Goal: Task Accomplishment & Management: Manage account settings

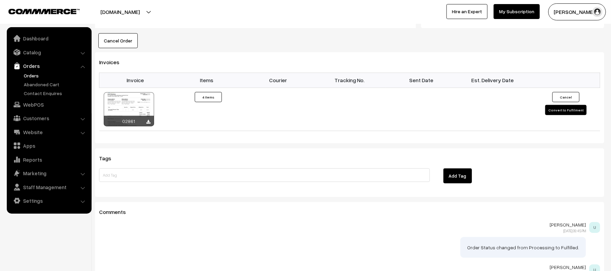
scroll to position [419, 0]
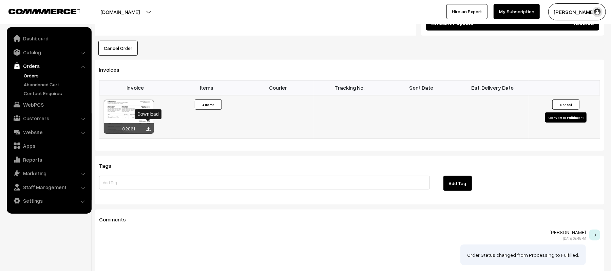
click at [148, 127] on icon at bounding box center [149, 129] width 4 height 4
click at [496, 60] on div "Invoices Invoice Items Courier Tracking No. Sent Date Est. Delivery Date 02861 ×" at bounding box center [349, 105] width 509 height 91
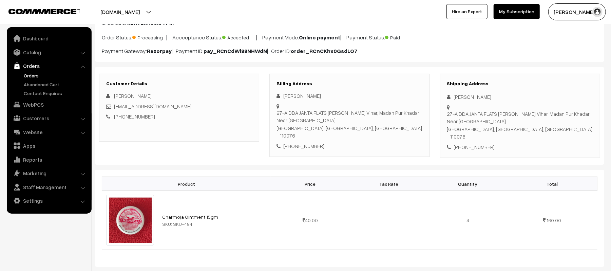
scroll to position [0, 0]
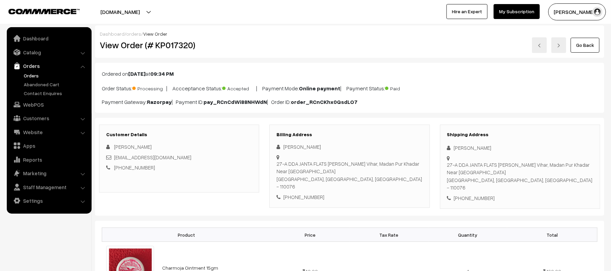
drag, startPoint x: 495, startPoint y: 149, endPoint x: 441, endPoint y: 153, distance: 54.1
click at [441, 153] on div "Shipping Address Kunal Choudhary 27-A DDA JANTA FLATS Sarita Vihar, Madan Pur K…" at bounding box center [520, 166] width 160 height 84
click at [491, 151] on div "Kunal Choudhary" at bounding box center [520, 148] width 146 height 8
drag, startPoint x: 496, startPoint y: 149, endPoint x: 452, endPoint y: 151, distance: 44.1
click at [452, 151] on div "Kunal Choudhary" at bounding box center [520, 148] width 146 height 8
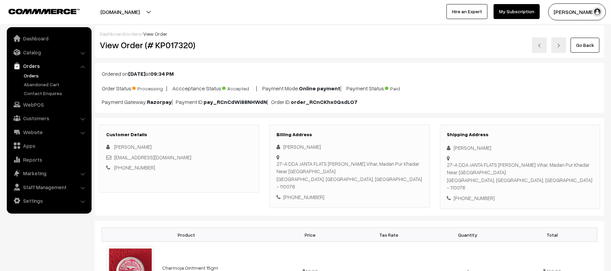
copy div "Kunal Choudhary"
click at [479, 194] on div "+91 7042339404" at bounding box center [520, 198] width 146 height 8
copy div "7042339404"
drag, startPoint x: 179, startPoint y: 158, endPoint x: 114, endPoint y: 159, distance: 65.5
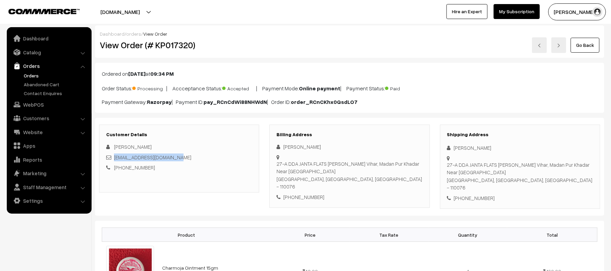
click at [114, 159] on div "khushikunal8732@gmail.com" at bounding box center [179, 157] width 146 height 8
copy link "khushikunal8732@gmail.com"
drag, startPoint x: 448, startPoint y: 165, endPoint x: 531, endPoint y: 183, distance: 85.1
click at [531, 183] on div "27-A DDA JANTA FLATS Sarita Vihar, Madan Pur Khadar Near Dairy Farm New Delhi, …" at bounding box center [520, 176] width 146 height 31
copy div "27-A DDA JANTA FLATS Sarita Vihar, Madan Pur Khadar Near Dairy Farm New Delhi, …"
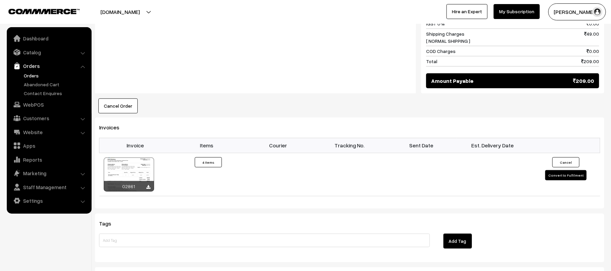
scroll to position [370, 0]
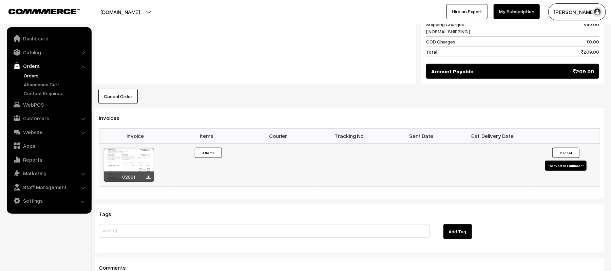
click at [553, 160] on button "Convert to Fulfilment" at bounding box center [565, 165] width 41 height 10
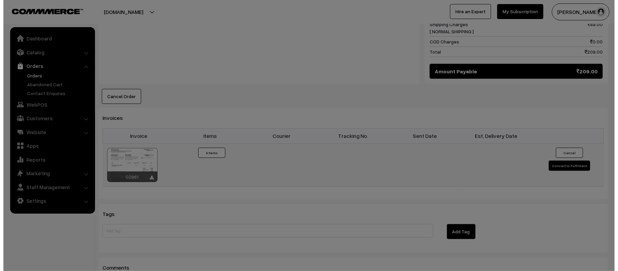
scroll to position [371, 0]
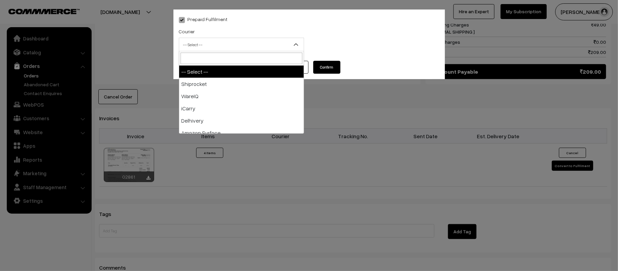
click at [212, 50] on span "-- Select --" at bounding box center [241, 45] width 124 height 12
type input "X"
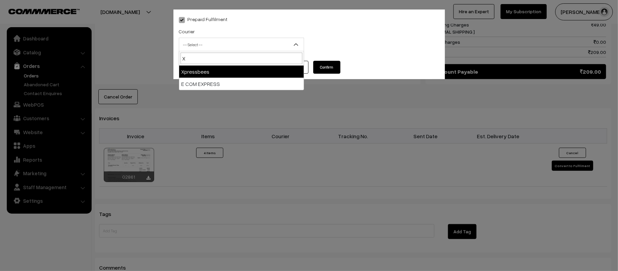
select select "8"
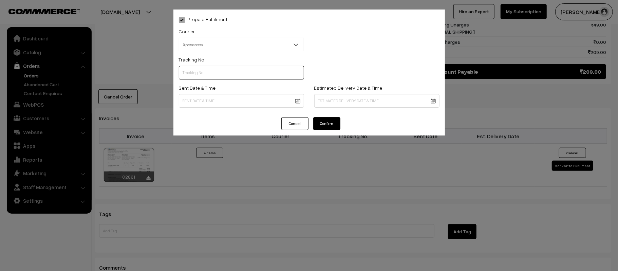
paste input "14344952730169"
type input "14344952730169"
click at [226, 105] on body "Thank you for showing interest. Our team will call you shortly. Close [DOMAIN_N…" at bounding box center [309, 21] width 618 height 784
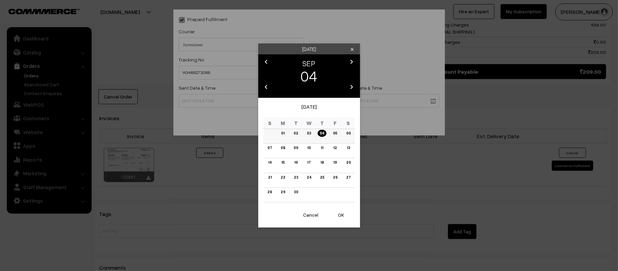
click at [335, 134] on link "05" at bounding box center [335, 133] width 8 height 7
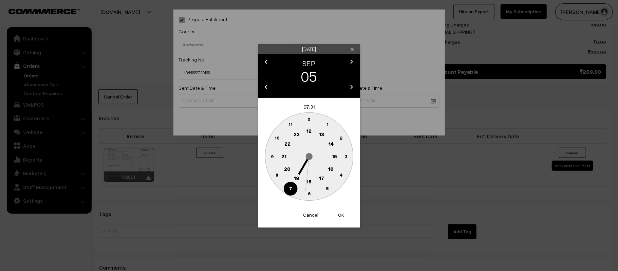
click at [307, 129] on text "12" at bounding box center [308, 131] width 5 height 6
click at [269, 155] on text "45" at bounding box center [272, 156] width 6 height 6
type input "05-09-2025 12:45"
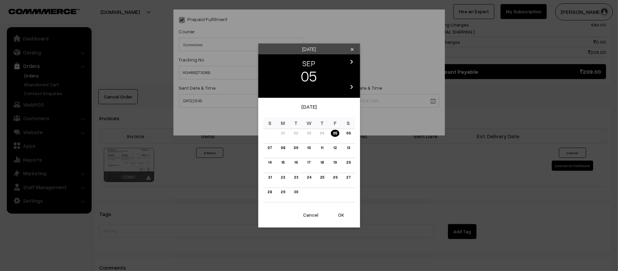
click at [360, 97] on body "Thank you for showing interest. Our team will call you shortly. Close [DOMAIN_N…" at bounding box center [309, 21] width 618 height 784
click at [311, 147] on link "10" at bounding box center [308, 147] width 7 height 7
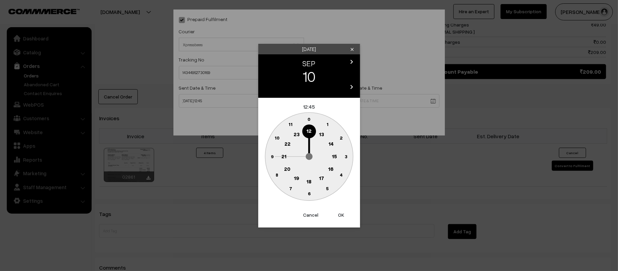
click at [282, 155] on text "21" at bounding box center [283, 156] width 5 height 6
click at [307, 197] on circle at bounding box center [309, 194] width 14 height 14
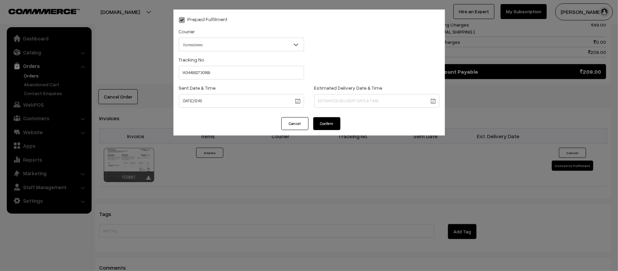
type input "10-09-2025 21:30"
click at [328, 120] on button "Confirm" at bounding box center [326, 123] width 27 height 13
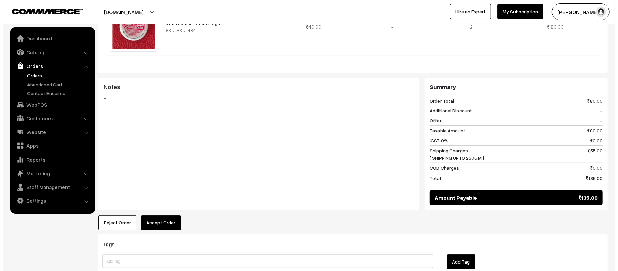
scroll to position [285, 0]
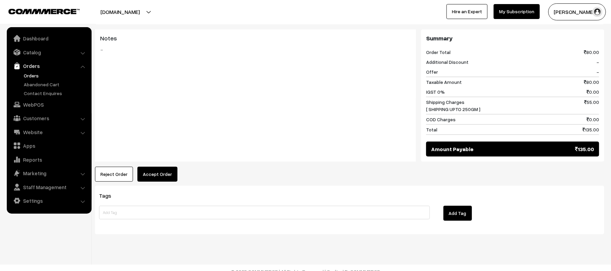
click at [165, 167] on button "Accept Order" at bounding box center [157, 174] width 40 height 15
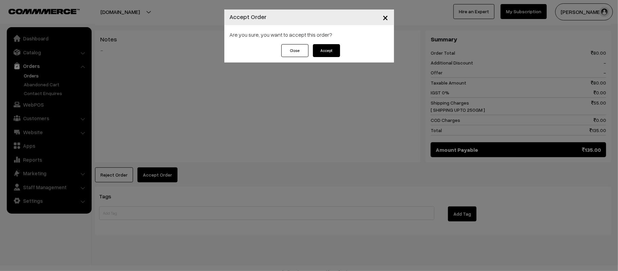
click at [318, 50] on button "Accept" at bounding box center [326, 50] width 27 height 13
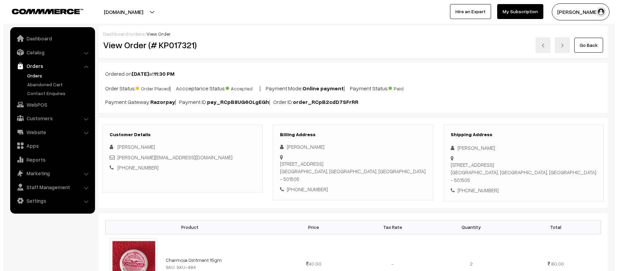
scroll to position [188, 0]
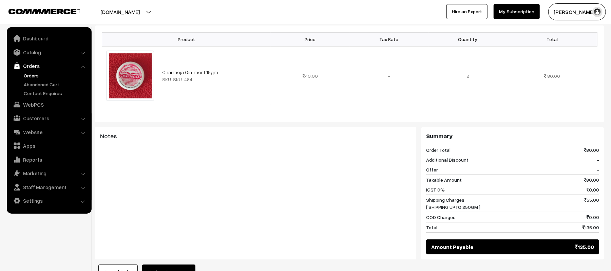
click at [171, 264] on button "Mark as Processing" at bounding box center [168, 271] width 53 height 15
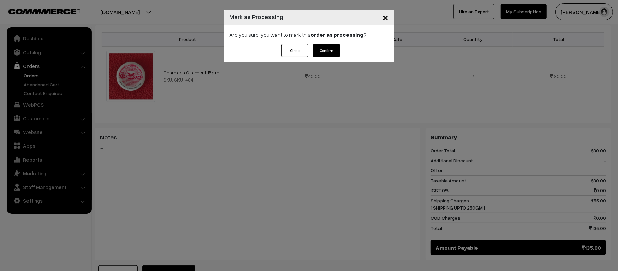
click at [334, 47] on button "Confirm" at bounding box center [326, 50] width 27 height 13
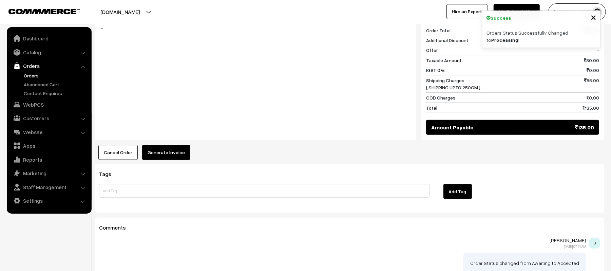
scroll to position [310, 0]
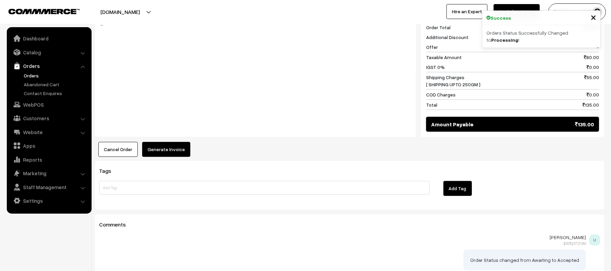
click at [164, 142] on button "Generate Invoice" at bounding box center [166, 149] width 48 height 15
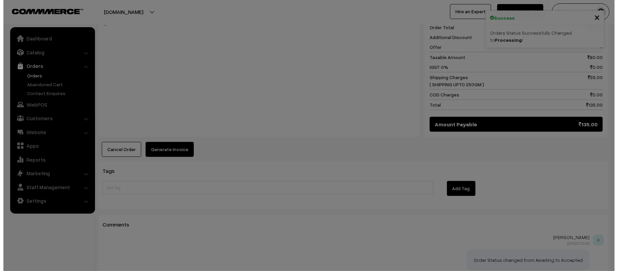
scroll to position [311, 0]
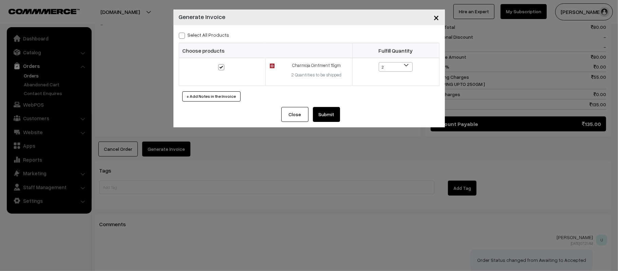
click at [328, 108] on button "Submit" at bounding box center [326, 114] width 27 height 15
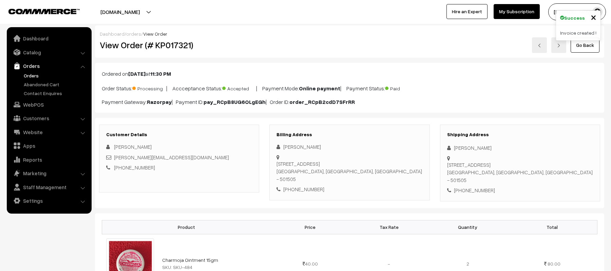
scroll to position [310, 0]
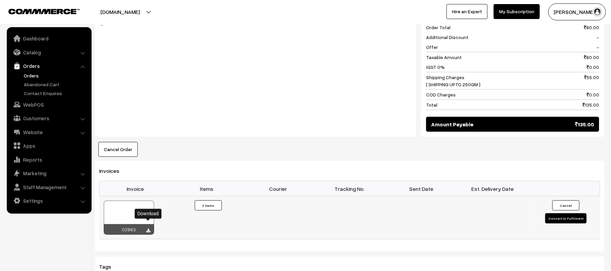
click at [149, 228] on icon at bounding box center [149, 230] width 4 height 4
click at [546, 142] on div "Cancel Order × Cancel Order Are you sure, you want to cancel this order? Close …" at bounding box center [349, 149] width 509 height 15
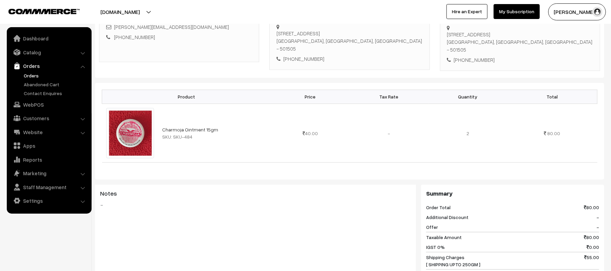
scroll to position [10, 0]
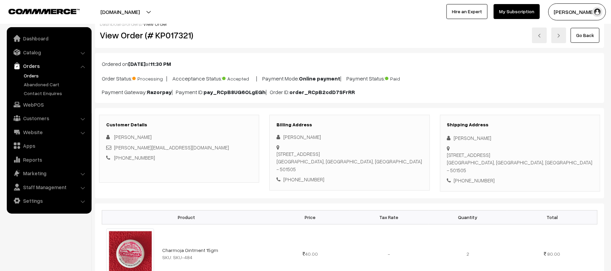
drag, startPoint x: 490, startPoint y: 139, endPoint x: 447, endPoint y: 143, distance: 43.6
click at [447, 143] on div "Shipping Address [PERSON_NAME] [STREET_ADDRESS] [PHONE_NUMBER]" at bounding box center [520, 153] width 160 height 77
drag, startPoint x: 490, startPoint y: 138, endPoint x: 450, endPoint y: 140, distance: 39.4
click at [450, 140] on div "[PERSON_NAME]" at bounding box center [520, 138] width 146 height 8
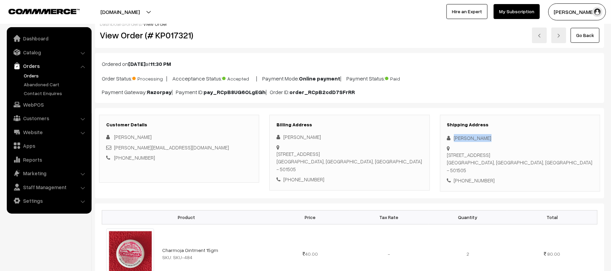
copy div "[PERSON_NAME]"
click at [472, 176] on div "[PHONE_NUMBER]" at bounding box center [520, 180] width 146 height 8
copy div "8790438580"
drag, startPoint x: 182, startPoint y: 150, endPoint x: 114, endPoint y: 151, distance: 68.2
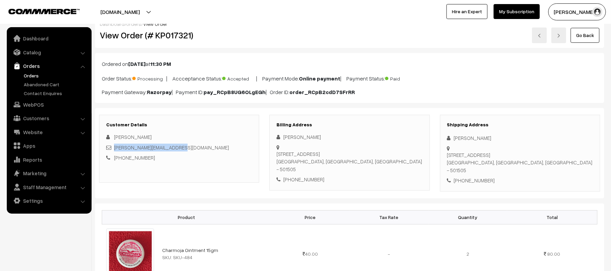
click at [114, 151] on div "[PERSON_NAME][EMAIL_ADDRESS][DOMAIN_NAME]" at bounding box center [179, 147] width 146 height 8
copy link "[PERSON_NAME][EMAIL_ADDRESS][DOMAIN_NAME]"
drag, startPoint x: 453, startPoint y: 149, endPoint x: 543, endPoint y: 157, distance: 90.2
click at [543, 157] on div "[STREET_ADDRESS]" at bounding box center [520, 162] width 146 height 23
copy div "[STREET_ADDRESS]"
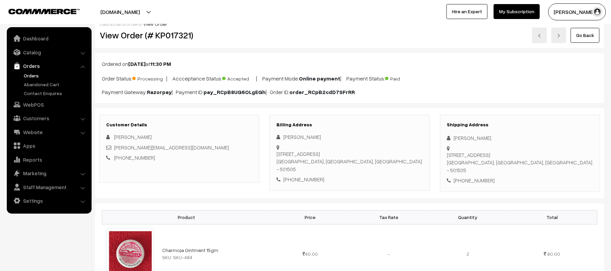
click at [496, 55] on div "Ordered on [DATE] 11:30 PM Order Status: Processing | Accceptance Status: Accep…" at bounding box center [349, 78] width 509 height 50
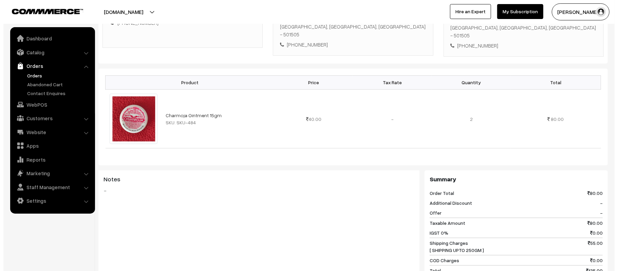
scroll to position [282, 0]
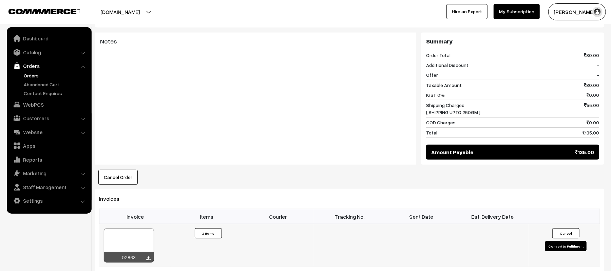
click at [566, 243] on button "Convert to Fulfilment" at bounding box center [565, 246] width 41 height 10
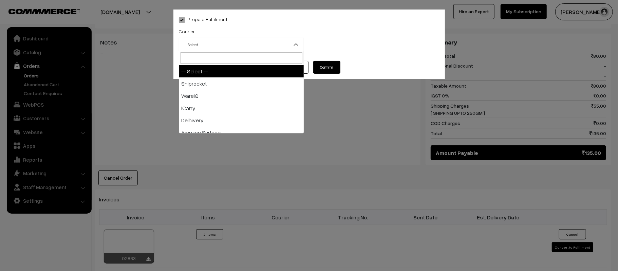
click at [244, 42] on span "-- Select --" at bounding box center [241, 45] width 124 height 12
type input "X"
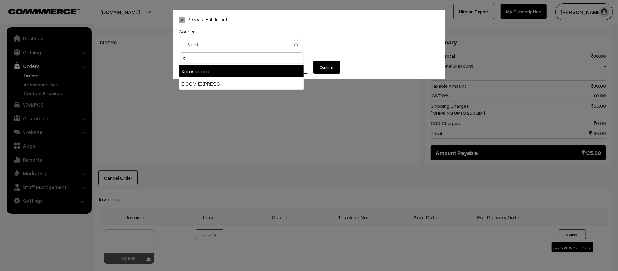
select select "8"
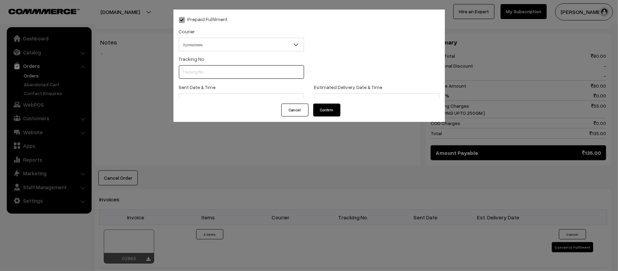
scroll to position [0, 0]
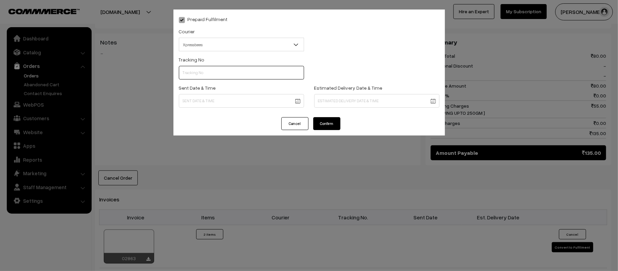
paste input "14344952730192"
type input "14344952730192"
click at [221, 102] on body "Thank you for showing interest. Our team will call you shortly. Close kirtiphar…" at bounding box center [309, 106] width 618 height 777
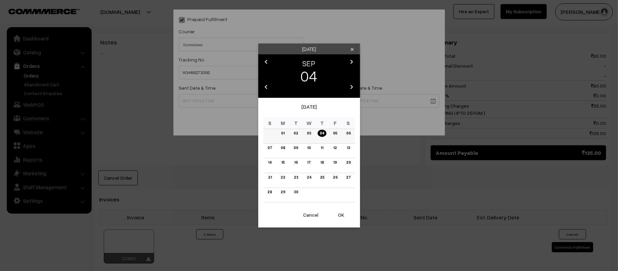
click at [338, 133] on link "05" at bounding box center [335, 133] width 8 height 7
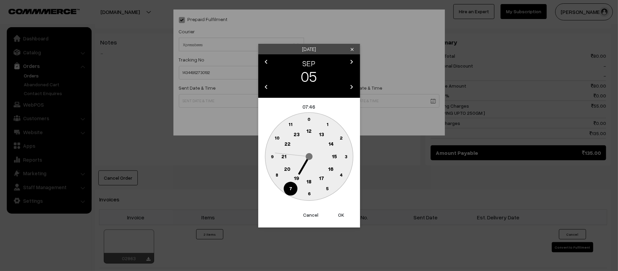
click at [284, 155] on text "21" at bounding box center [283, 156] width 5 height 6
click at [308, 194] on text "30" at bounding box center [309, 193] width 6 height 6
type input "05-09-2025 21:30"
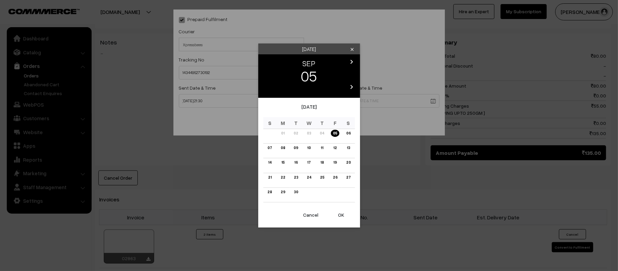
click at [361, 103] on body "Thank you for showing interest. Our team will call you shortly. Close kirtiphar…" at bounding box center [309, 106] width 618 height 777
click at [319, 147] on link "11" at bounding box center [321, 147] width 6 height 7
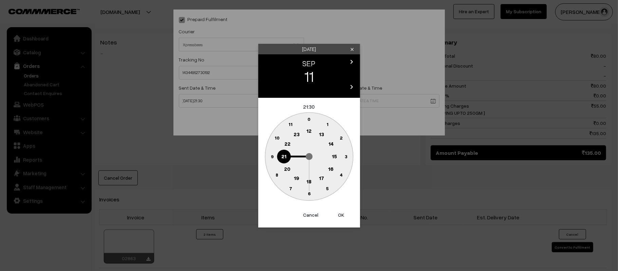
click at [336, 217] on button "OK" at bounding box center [341, 214] width 27 height 15
click at [343, 216] on button "OK" at bounding box center [341, 214] width 27 height 15
type input "11-09-2025 21:30"
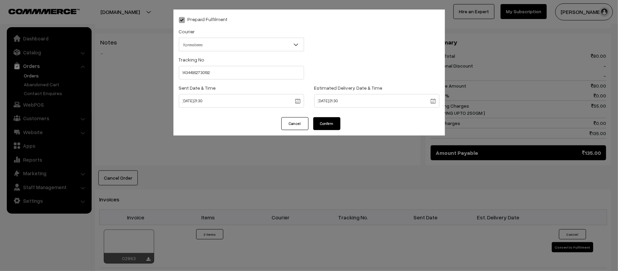
click at [332, 120] on button "Confirm" at bounding box center [326, 123] width 27 height 13
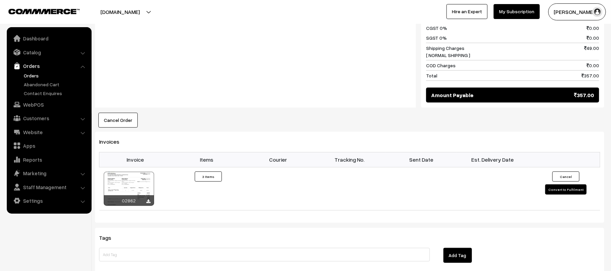
scroll to position [375, 0]
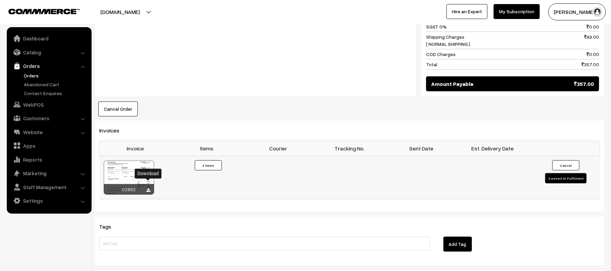
click at [147, 188] on icon at bounding box center [149, 190] width 4 height 4
click at [513, 110] on div "Dashboard / orders / View Order View Order (# KP017322) Go Back Ordered on Sep …" at bounding box center [349, 15] width 509 height 731
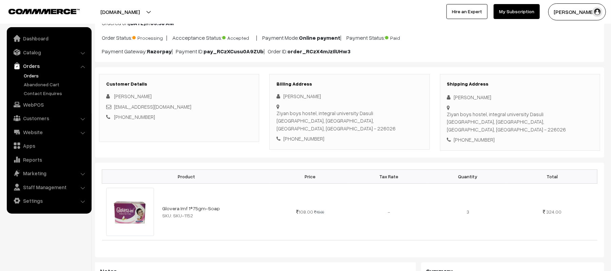
scroll to position [0, 0]
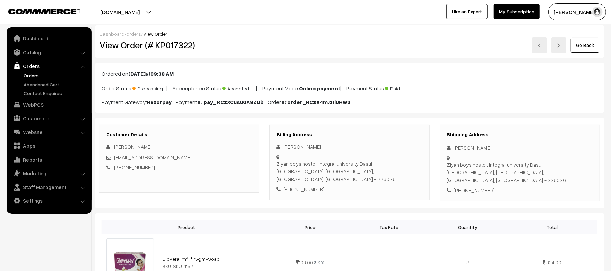
click at [262, 22] on div "kirtipharmacy.com Go to Website Create New Store Utkarsh Gupta My Profile Refer…" at bounding box center [305, 12] width 611 height 24
drag, startPoint x: 488, startPoint y: 150, endPoint x: 447, endPoint y: 149, distance: 40.7
click at [447, 149] on div "[PERSON_NAME]" at bounding box center [520, 148] width 146 height 8
copy div "[PERSON_NAME]"
click at [474, 186] on div "+91 8858286835" at bounding box center [520, 190] width 146 height 8
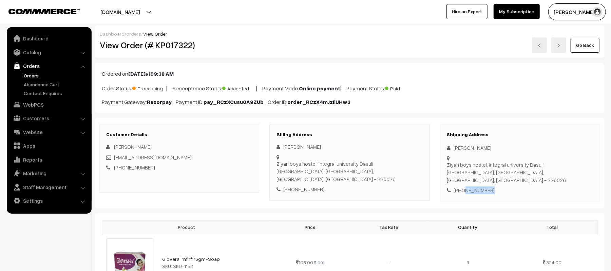
click at [474, 186] on div "+91 8858286835" at bounding box center [520, 190] width 146 height 8
copy div "8858286835"
drag, startPoint x: 178, startPoint y: 159, endPoint x: 115, endPoint y: 159, distance: 62.7
click at [115, 159] on div "lukmanakhtar105@gmail.com" at bounding box center [179, 157] width 146 height 8
copy link "lukmanakhtar105@gmail.com"
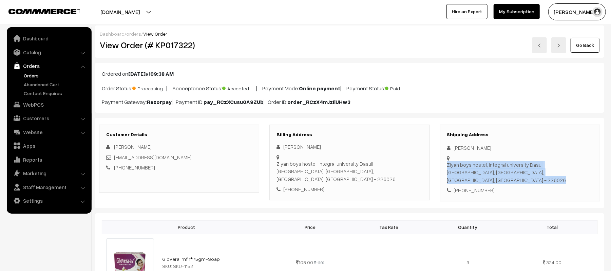
drag, startPoint x: 453, startPoint y: 159, endPoint x: 569, endPoint y: 162, distance: 116.0
click at [569, 162] on div "Shipping Address Lukman Akhtar Ziyan boys hostel, integral university Dasuli Lu…" at bounding box center [520, 162] width 160 height 77
copy div "Ziyan boys hostel, integral university Dasuli Lucknow, Dashauli, Uttar Pradesh,…"
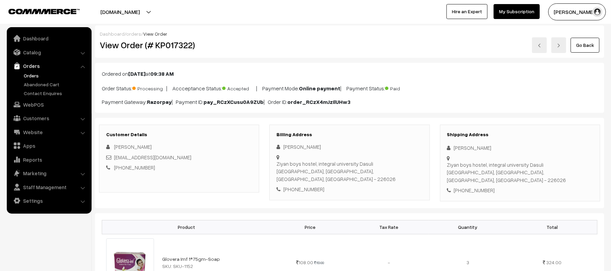
click at [545, 120] on div "Customer Details Lukman Akhtar lukmanakhtar105@gmail.com +91 8858286835 Billing…" at bounding box center [349, 163] width 509 height 90
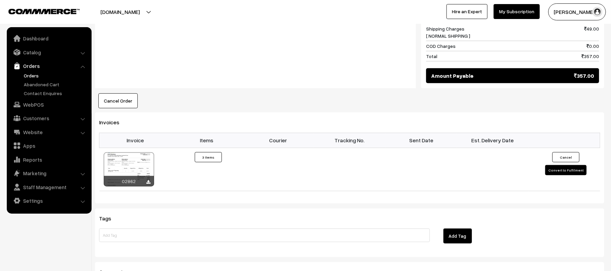
scroll to position [385, 0]
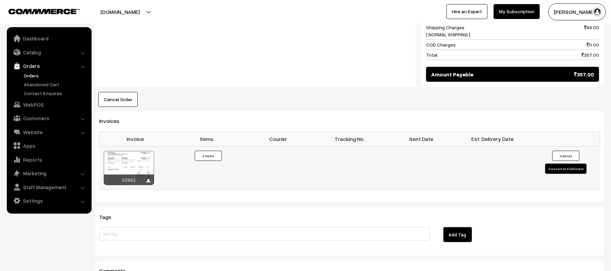
click at [554, 163] on button "Convert to Fulfilment" at bounding box center [565, 168] width 41 height 10
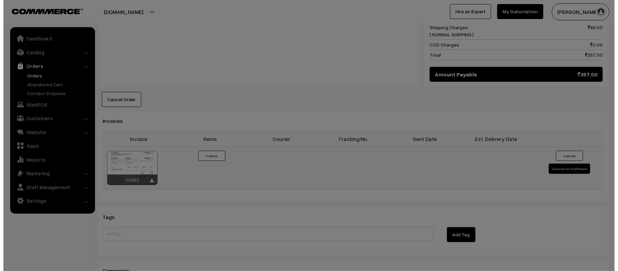
scroll to position [386, 0]
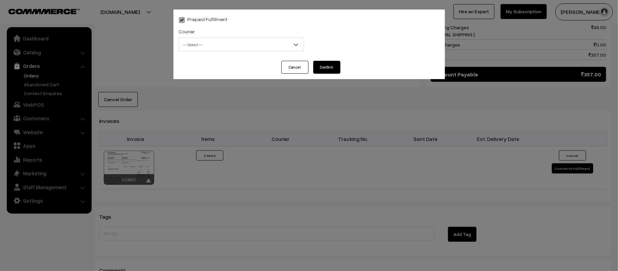
click at [245, 42] on span "-- Select --" at bounding box center [241, 45] width 124 height 12
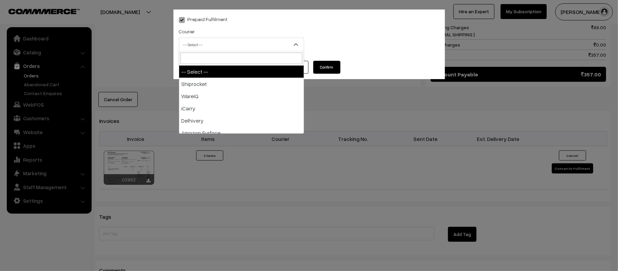
type input "X"
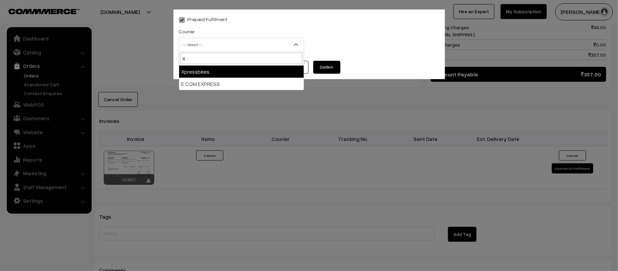
select select "8"
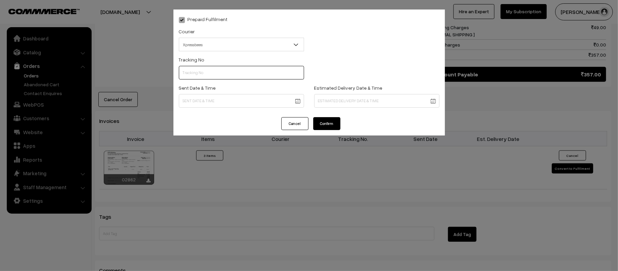
paste input "14344952730196"
type input "14344952730196"
click at [257, 100] on body "Thank you for showing interest. Our team will call you shortly. Close kirtiphar…" at bounding box center [309, 15] width 618 height 802
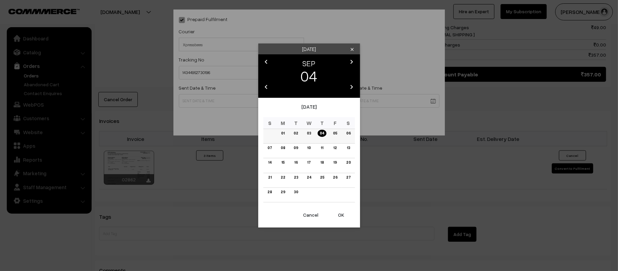
click at [336, 133] on link "05" at bounding box center [335, 133] width 8 height 7
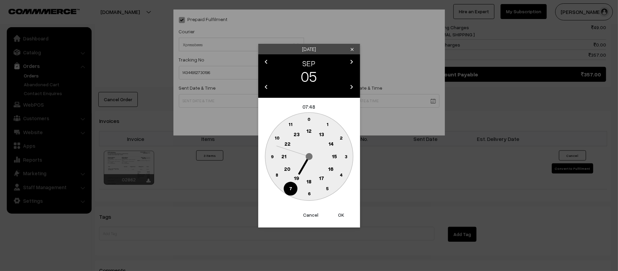
click at [283, 156] on text "21" at bounding box center [283, 156] width 5 height 6
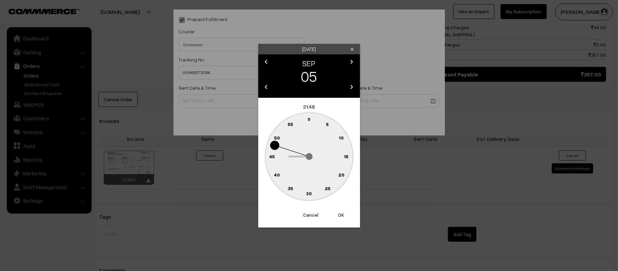
click at [308, 214] on button "Cancel" at bounding box center [310, 214] width 27 height 15
click at [307, 127] on circle at bounding box center [309, 131] width 14 height 14
click at [273, 157] on text "45" at bounding box center [272, 156] width 6 height 6
type input "05-09-2025 12:45"
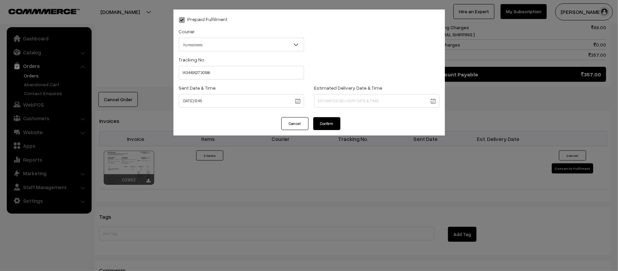
click at [368, 100] on body "Thank you for showing interest. Our team will call you shortly. Close kirtiphar…" at bounding box center [309, 15] width 618 height 802
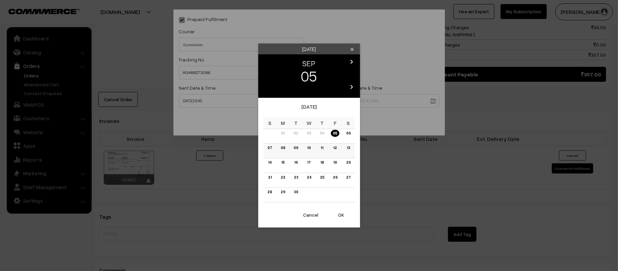
click link "09"
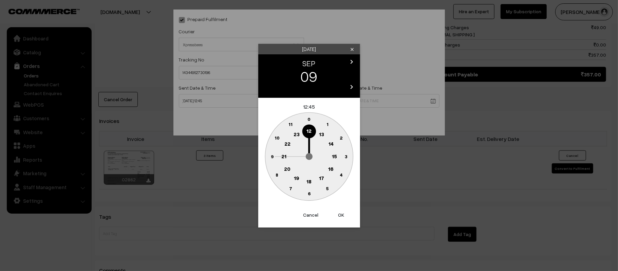
click circle
type input "09-09-2025 21:32"
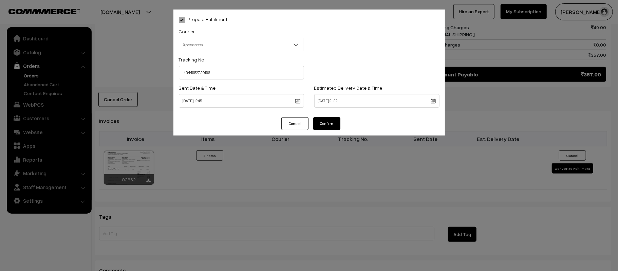
click button "Confirm"
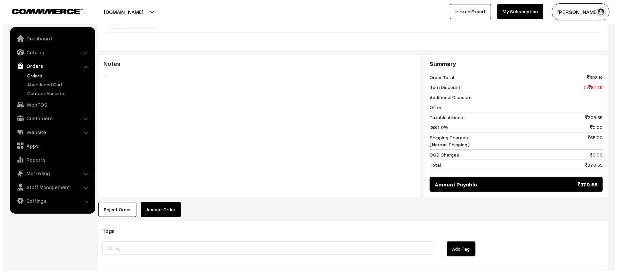
scroll to position [303, 0]
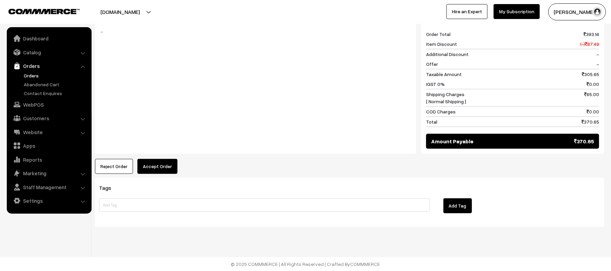
click at [167, 170] on button "Accept Order" at bounding box center [157, 166] width 40 height 15
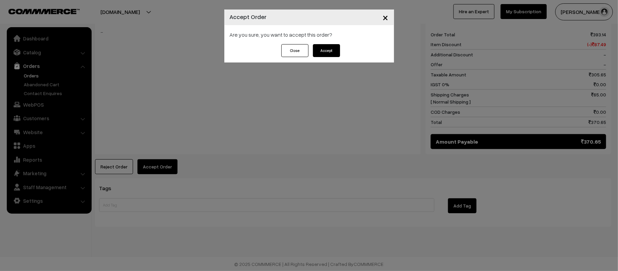
click at [318, 51] on button "Accept" at bounding box center [326, 50] width 27 height 13
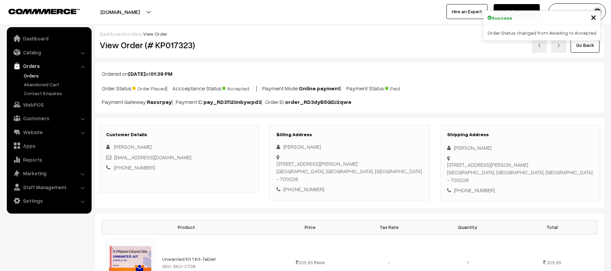
scroll to position [364, 0]
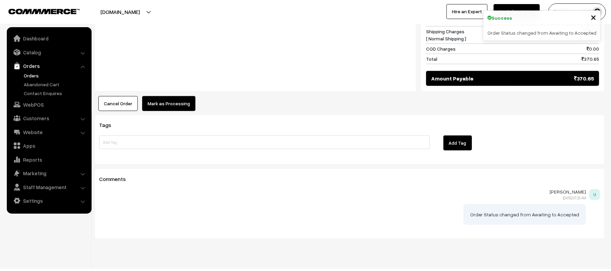
click at [179, 109] on button "Mark as Processing" at bounding box center [168, 103] width 53 height 15
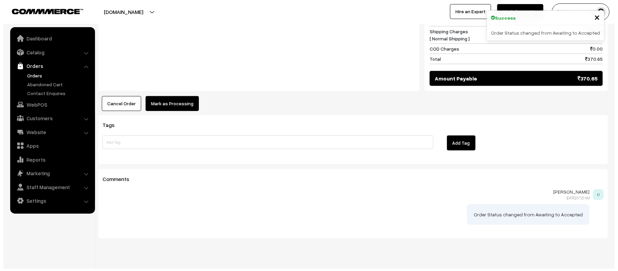
scroll to position [364, 0]
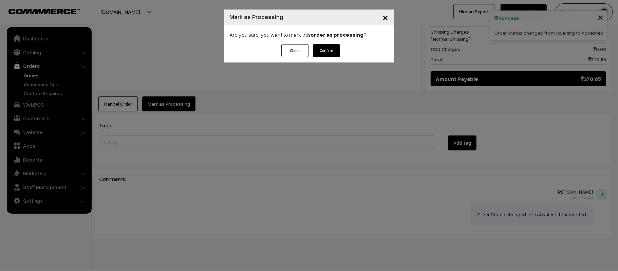
click at [329, 46] on button "Confirm" at bounding box center [326, 50] width 27 height 13
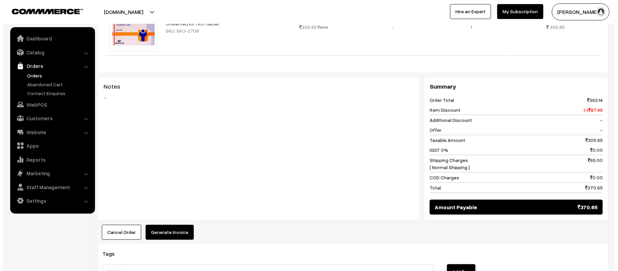
scroll to position [242, 0]
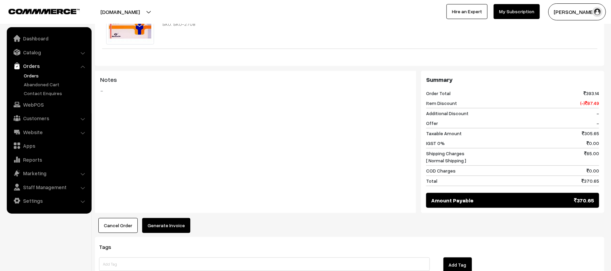
click at [164, 233] on button "Generate Invoice" at bounding box center [166, 225] width 48 height 15
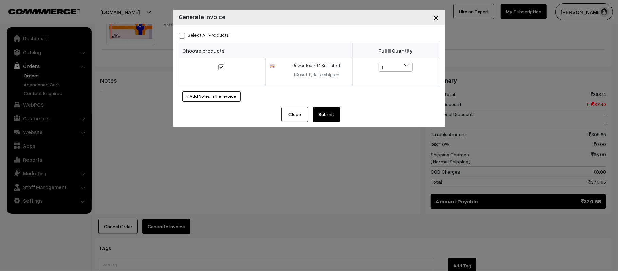
click at [326, 110] on button "Submit" at bounding box center [326, 114] width 27 height 15
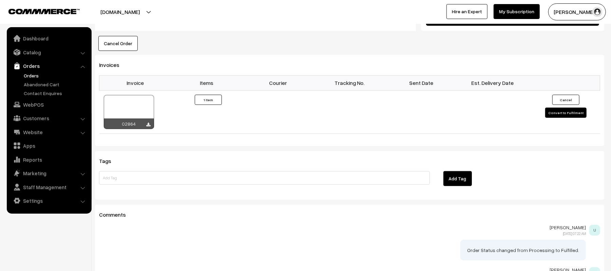
scroll to position [479, 0]
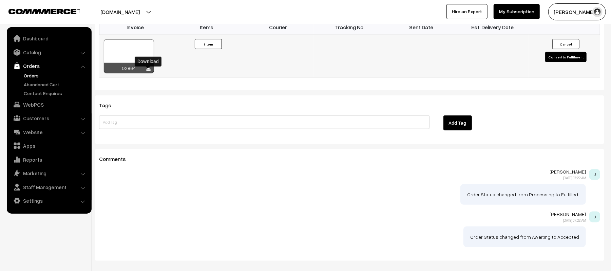
click at [147, 71] on icon at bounding box center [149, 69] width 4 height 4
click at [535, 124] on div "Add Tag" at bounding box center [520, 124] width 170 height 18
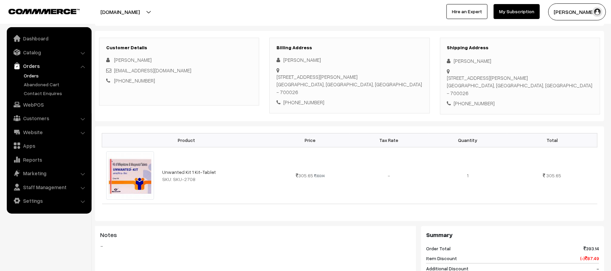
scroll to position [0, 0]
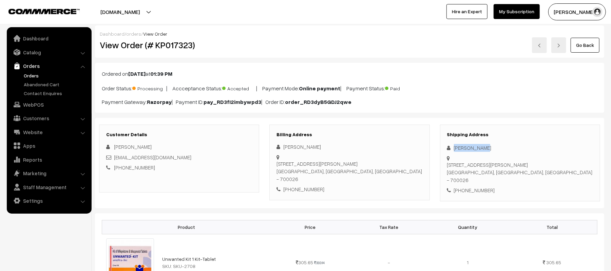
drag, startPoint x: 490, startPoint y: 150, endPoint x: 446, endPoint y: 150, distance: 43.8
click at [446, 150] on div "Shipping Address Jimmy Khanna 165A Shayama Prasad Mukherjee Road Kolkata:-70002…" at bounding box center [520, 162] width 160 height 77
copy div "Jimmy Khanna"
click at [476, 192] on div "+91 6291401168" at bounding box center [520, 190] width 146 height 8
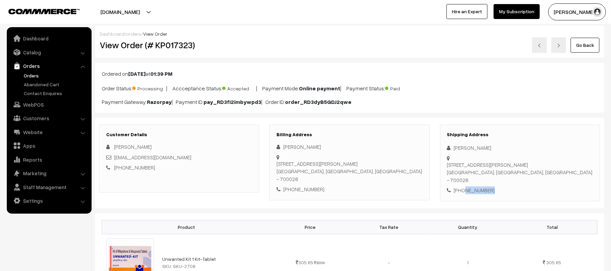
copy div "6291401168"
drag, startPoint x: 185, startPoint y: 160, endPoint x: 115, endPoint y: 159, distance: 70.6
click at [115, 159] on div "khannajimmy99@gmail.com" at bounding box center [179, 157] width 146 height 8
copy link "khannajimmy99@gmail.com"
drag, startPoint x: 444, startPoint y: 163, endPoint x: 447, endPoint y: 161, distance: 4.0
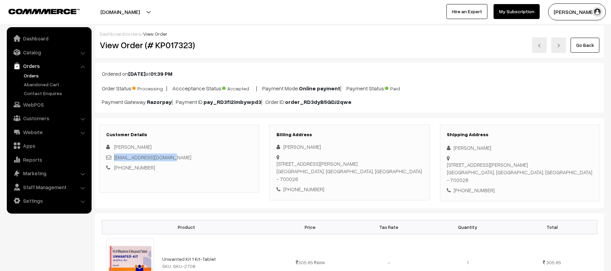
click at [447, 161] on div "Shipping Address Jimmy Khanna 165A Shayama Prasad Mukherjee Road Kolkata:-70002…" at bounding box center [520, 162] width 160 height 77
copy div "165A Shayama Prasad Mukherjee Road Kolkata:-700026, Above Lab India Kolkata, We…"
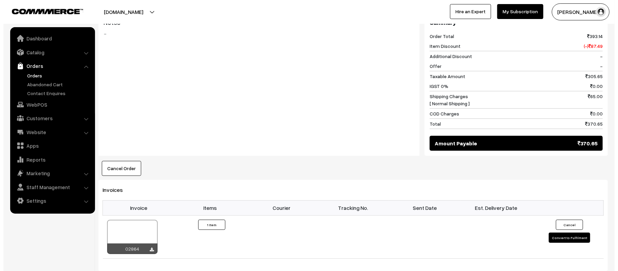
scroll to position [304, 0]
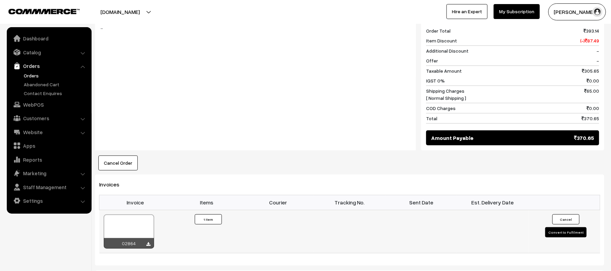
click at [556, 232] on button "Convert to Fulfilment" at bounding box center [565, 232] width 41 height 10
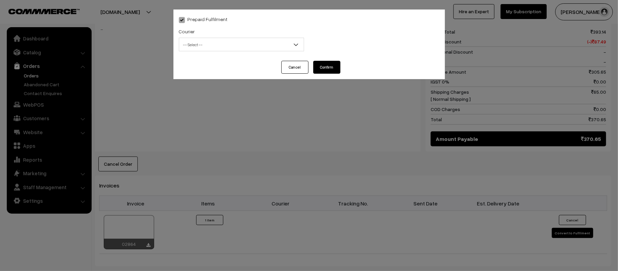
click at [241, 44] on span "-- Select --" at bounding box center [241, 45] width 124 height 12
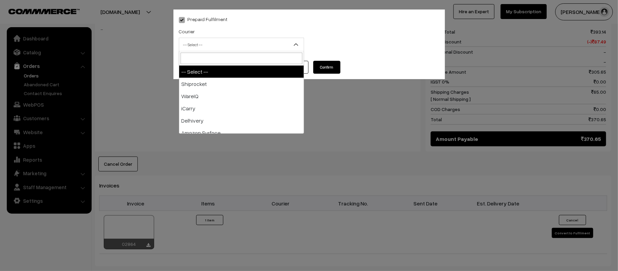
type input "X"
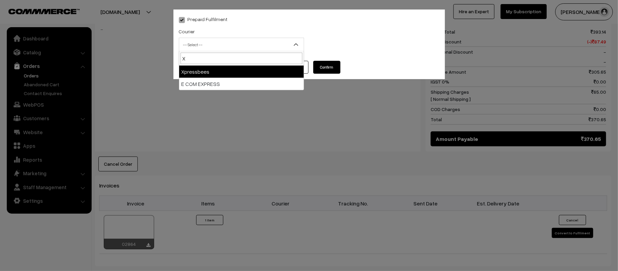
select select "8"
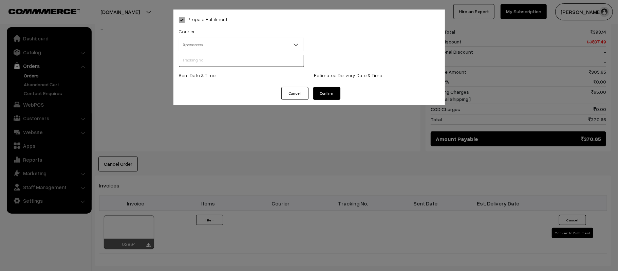
scroll to position [0, 0]
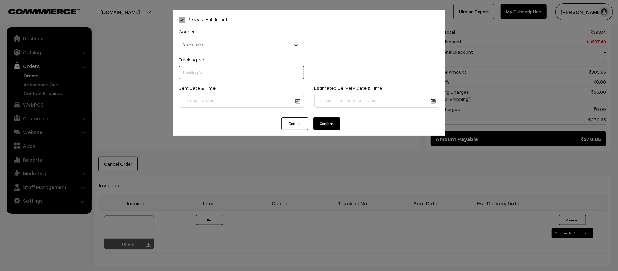
paste input "14344952730198"
type input "14344952730198"
click at [238, 100] on body "Thank you for showing interest. Our team will call you shortly. Close kirtiphar…" at bounding box center [309, 88] width 618 height 785
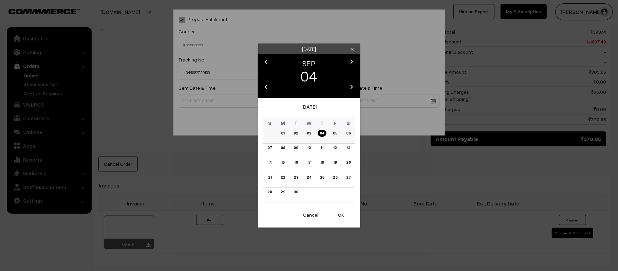
click at [334, 132] on link "05" at bounding box center [335, 133] width 8 height 7
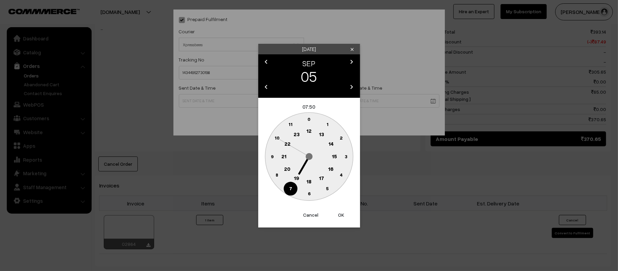
click at [281, 159] on circle at bounding box center [284, 156] width 14 height 14
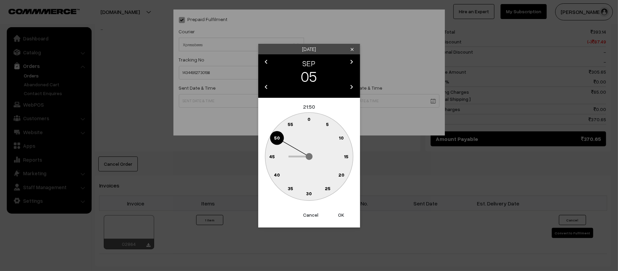
click at [308, 214] on button "Cancel" at bounding box center [310, 214] width 27 height 15
click at [311, 132] on text "12" at bounding box center [308, 131] width 5 height 6
click at [269, 157] on circle at bounding box center [272, 156] width 14 height 14
type input "05-09-2025 12:45"
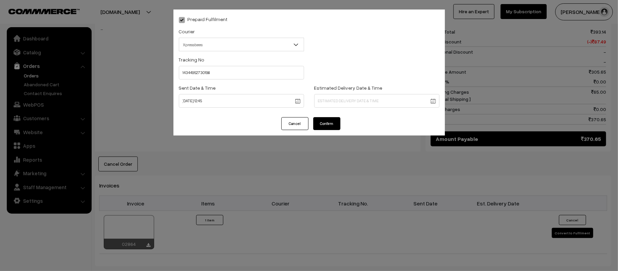
click at [357, 98] on body "Thank you for showing interest. Our team will call you shortly. Close [DOMAIN_N…" at bounding box center [309, 88] width 618 height 785
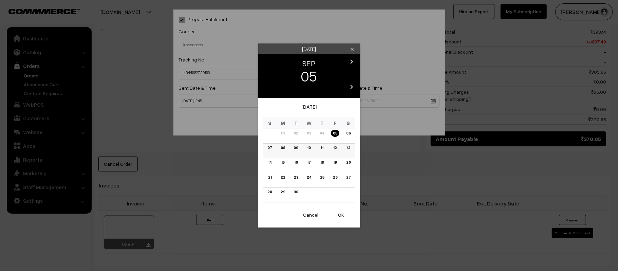
click at [326, 148] on td "11" at bounding box center [321, 150] width 13 height 15
click at [323, 148] on link "11" at bounding box center [321, 147] width 6 height 7
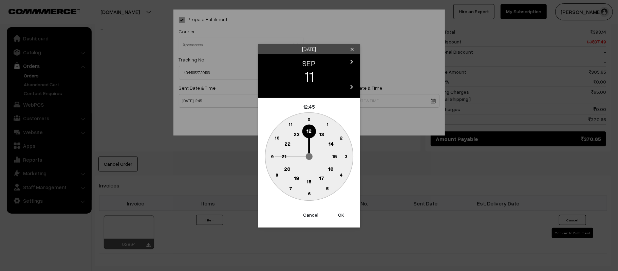
click at [283, 154] on text "21" at bounding box center [283, 156] width 5 height 6
click at [305, 192] on circle at bounding box center [301, 191] width 9 height 9
type input "11-09-2025 21:32"
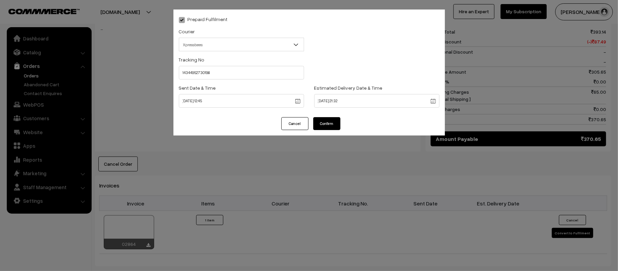
click at [320, 134] on div "Cancel Confirm" at bounding box center [308, 126] width 271 height 18
click at [325, 119] on button "Confirm" at bounding box center [326, 123] width 27 height 13
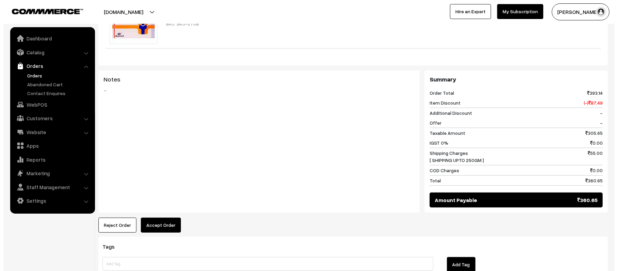
scroll to position [293, 0]
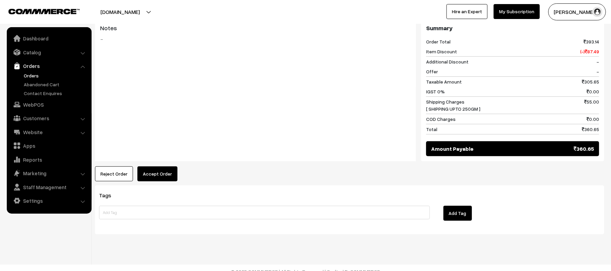
click at [156, 166] on button "Accept Order" at bounding box center [157, 173] width 40 height 15
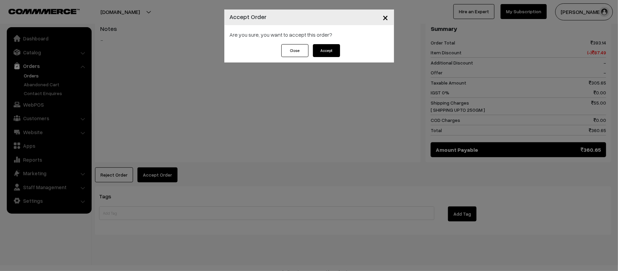
click at [320, 52] on button "Accept" at bounding box center [326, 50] width 27 height 13
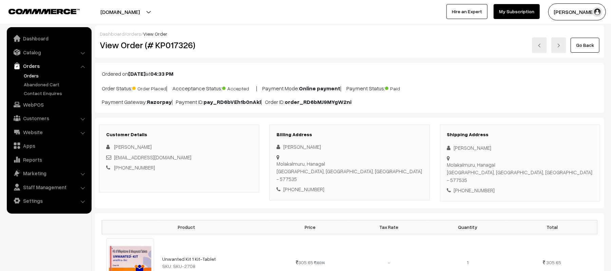
scroll to position [368, 0]
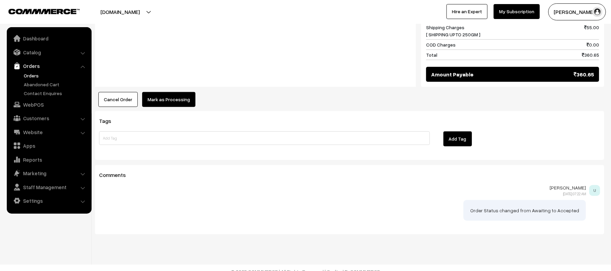
click at [167, 92] on button "Mark as Processing" at bounding box center [168, 99] width 53 height 15
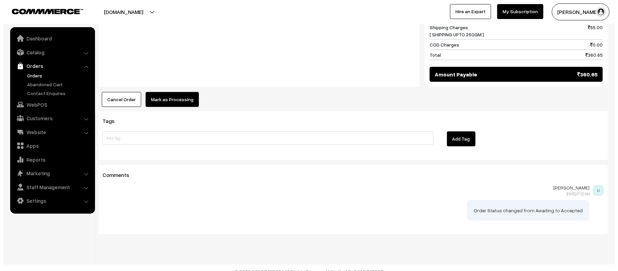
scroll to position [368, 0]
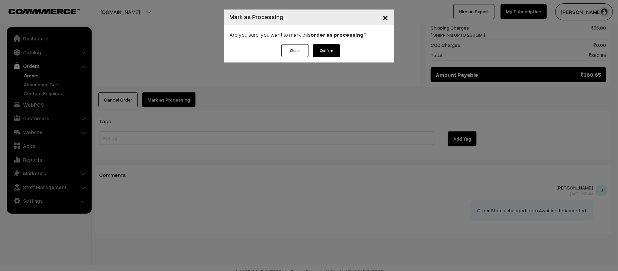
click at [322, 55] on button "Confirm" at bounding box center [326, 50] width 27 height 13
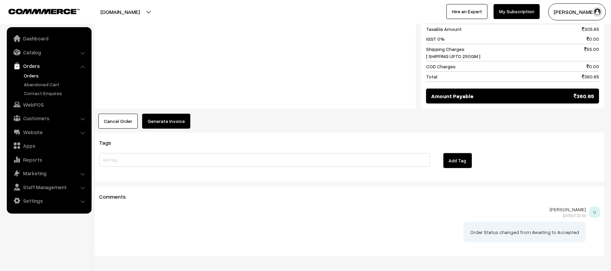
scroll to position [368, 0]
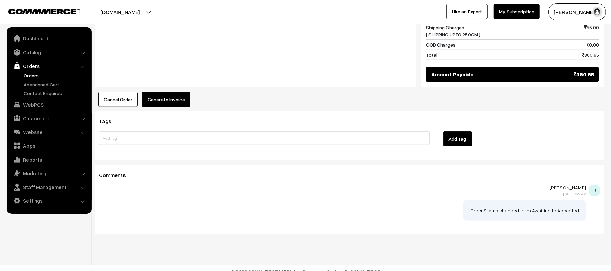
click at [164, 92] on button "Generate Invoice" at bounding box center [166, 99] width 48 height 15
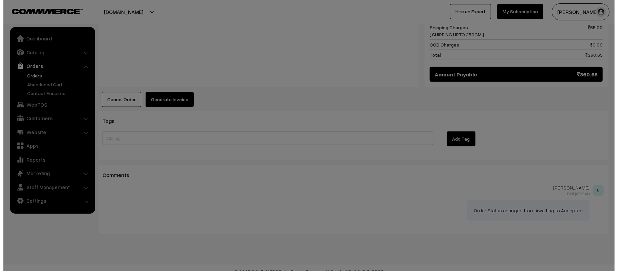
scroll to position [368, 0]
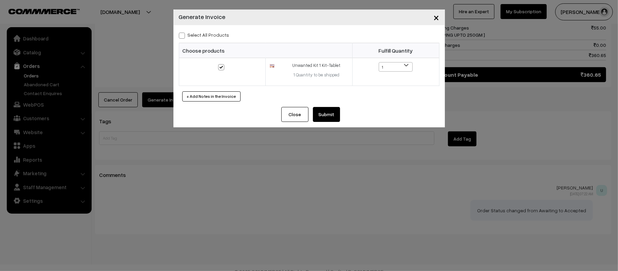
click at [337, 117] on button "Submit" at bounding box center [326, 114] width 27 height 15
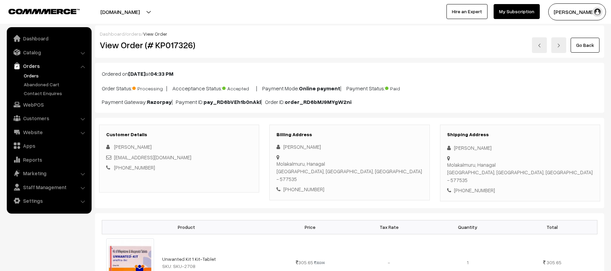
scroll to position [368, 0]
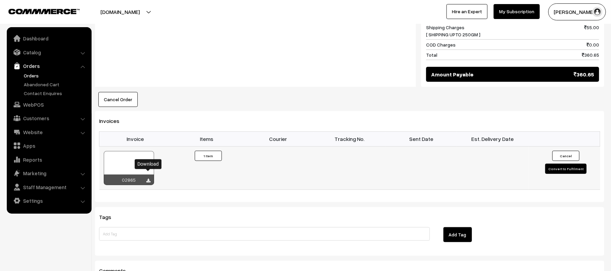
click at [148, 178] on icon at bounding box center [149, 180] width 4 height 4
click at [516, 102] on div "Dashboard / orders / View Order View Order (# KP017326) Go Back Ordered on [DAT…" at bounding box center [349, 15] width 509 height 714
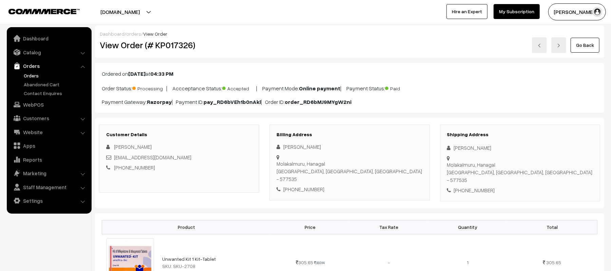
click at [495, 151] on div "[PERSON_NAME]" at bounding box center [520, 148] width 146 height 8
drag, startPoint x: 498, startPoint y: 147, endPoint x: 445, endPoint y: 149, distance: 52.9
click at [445, 149] on div "Shipping Address [PERSON_NAME][GEOGRAPHIC_DATA], [GEOGRAPHIC_DATA], [GEOGRAPHIC…" at bounding box center [520, 162] width 160 height 77
copy div "[PERSON_NAME]"
click at [474, 186] on div "[PHONE_NUMBER]" at bounding box center [520, 190] width 146 height 8
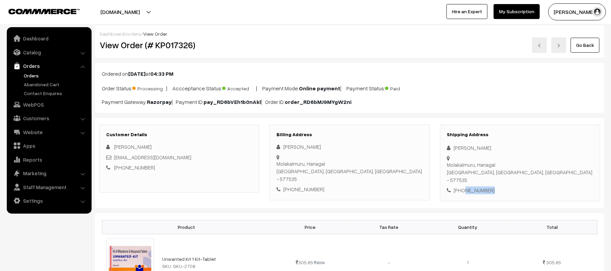
click at [474, 186] on div "[PHONE_NUMBER]" at bounding box center [520, 190] width 146 height 8
copy div "8747051575"
drag, startPoint x: 173, startPoint y: 158, endPoint x: 113, endPoint y: 158, distance: 60.4
click at [113, 158] on div "[EMAIL_ADDRESS][DOMAIN_NAME]" at bounding box center [179, 157] width 146 height 8
copy link "[EMAIL_ADDRESS][DOMAIN_NAME]"
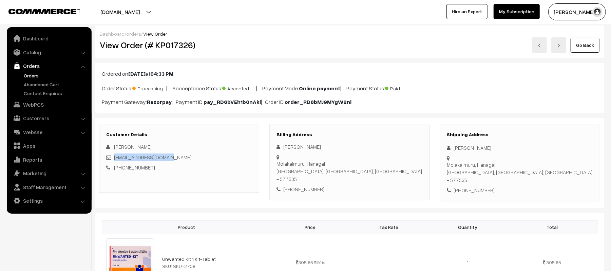
drag, startPoint x: 454, startPoint y: 157, endPoint x: 596, endPoint y: 166, distance: 142.4
click at [596, 166] on div "Shipping Address [PERSON_NAME][GEOGRAPHIC_DATA], [GEOGRAPHIC_DATA], [GEOGRAPHIC…" at bounding box center [520, 162] width 160 height 77
copy div "Molakalmuru, [PERSON_NAME][GEOGRAPHIC_DATA], [GEOGRAPHIC_DATA], [GEOGRAPHIC_DAT…"
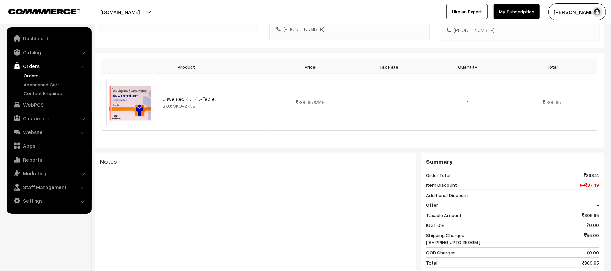
scroll to position [313, 0]
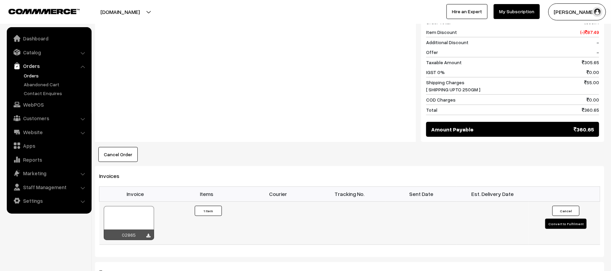
click at [554, 218] on button "Convert to Fulfilment" at bounding box center [565, 223] width 41 height 10
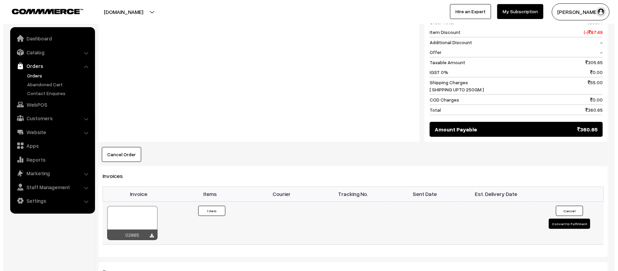
scroll to position [314, 0]
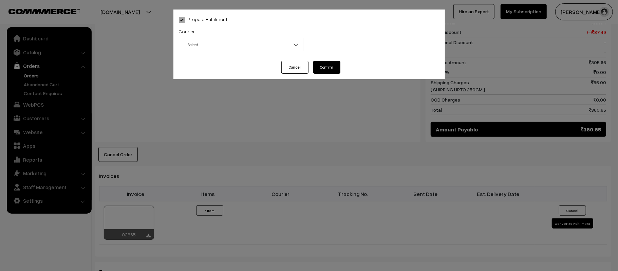
click at [263, 43] on span "-- Select --" at bounding box center [241, 45] width 124 height 12
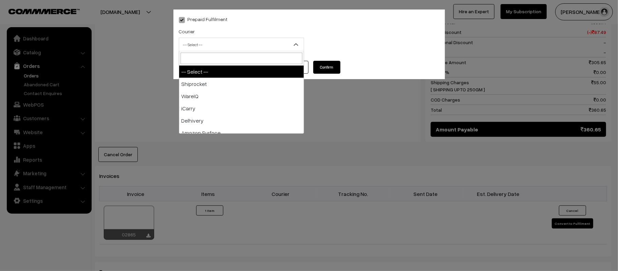
type input "X"
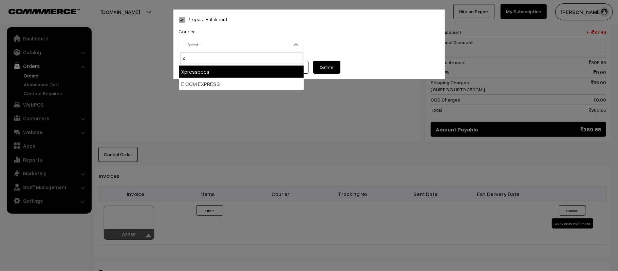
select select "8"
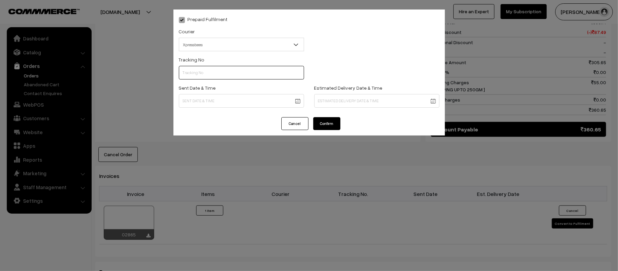
scroll to position [0, 0]
paste input "14344952730207"
type input "14344952730207"
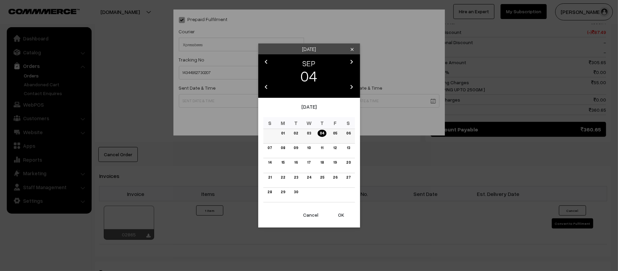
click at [338, 133] on link "05" at bounding box center [335, 133] width 8 height 7
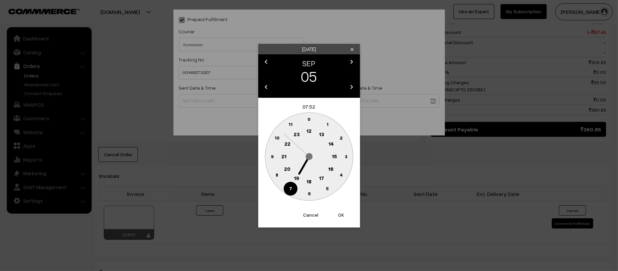
click at [310, 130] on text "12" at bounding box center [308, 131] width 5 height 6
click at [270, 158] on text "45" at bounding box center [272, 156] width 6 height 6
type input "[DATE] 12:45"
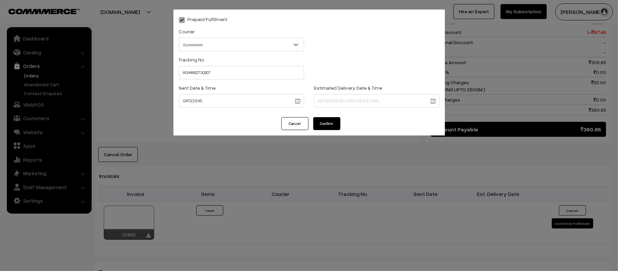
click at [379, 101] on body "Thank you for showing interest. Our team will call you shortly. Close [DOMAIN_N…" at bounding box center [309, 78] width 618 height 785
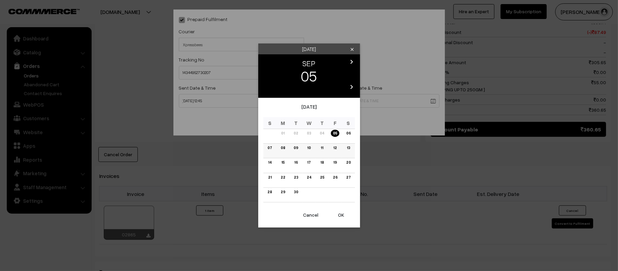
click at [320, 150] on link "11" at bounding box center [321, 147] width 6 height 7
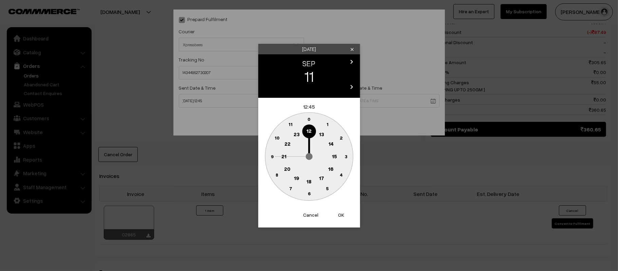
click at [281, 157] on text "21" at bounding box center [283, 156] width 5 height 6
click at [312, 196] on circle at bounding box center [309, 194] width 14 height 14
type input "[DATE] 21:30"
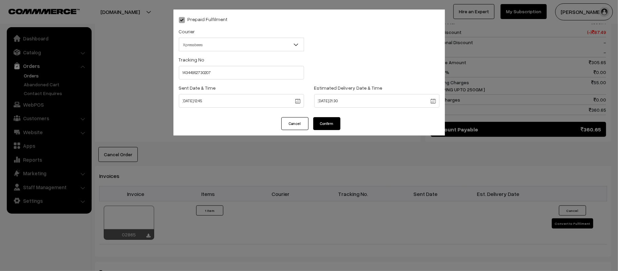
click at [326, 118] on button "Confirm" at bounding box center [326, 123] width 27 height 13
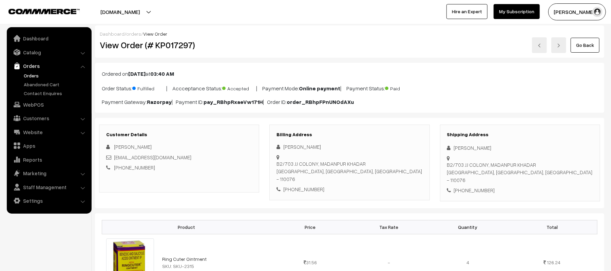
click at [28, 77] on link "Orders" at bounding box center [55, 75] width 67 height 7
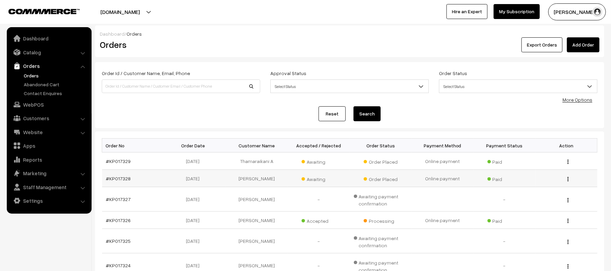
click at [118, 174] on td "#KP017328" at bounding box center [133, 178] width 62 height 17
click at [121, 177] on link "#KP017328" at bounding box center [118, 178] width 25 height 6
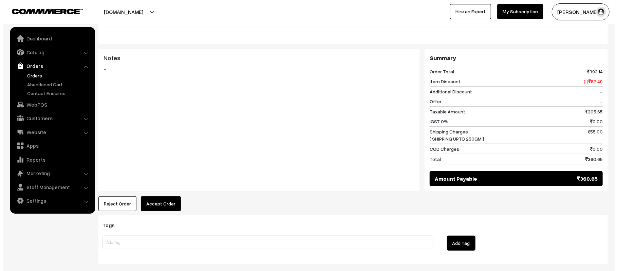
scroll to position [303, 0]
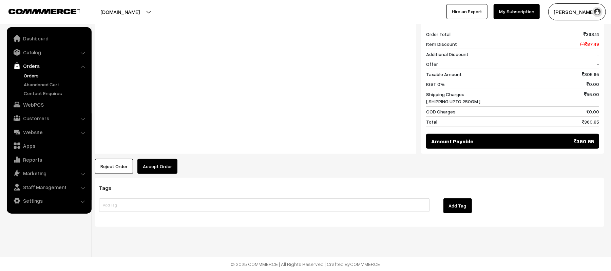
click at [166, 166] on button "Accept Order" at bounding box center [157, 166] width 40 height 15
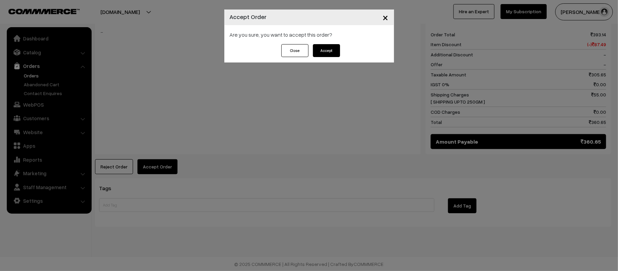
click at [330, 56] on button "Accept" at bounding box center [326, 50] width 27 height 13
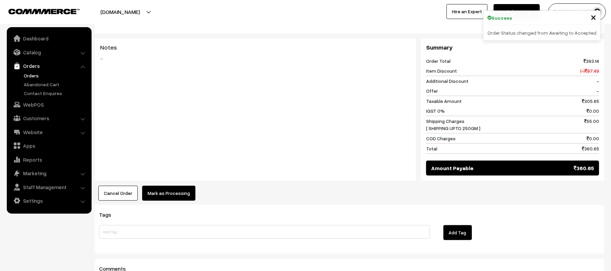
scroll to position [376, 0]
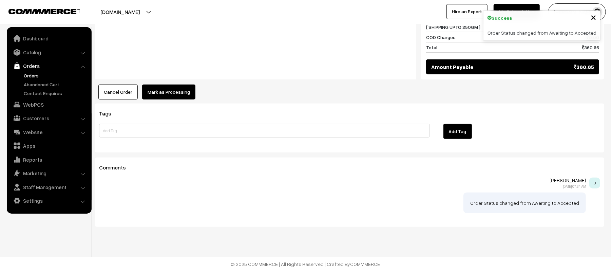
click at [182, 95] on button "Mark as Processing" at bounding box center [168, 91] width 53 height 15
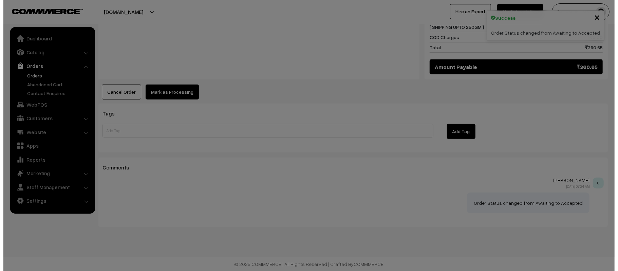
scroll to position [377, 0]
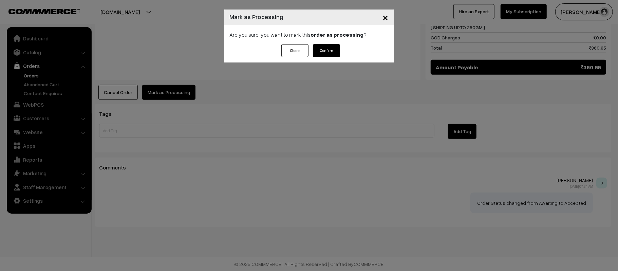
click at [335, 49] on button "Confirm" at bounding box center [326, 50] width 27 height 13
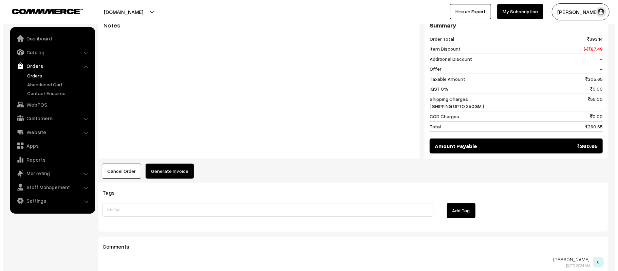
scroll to position [305, 0]
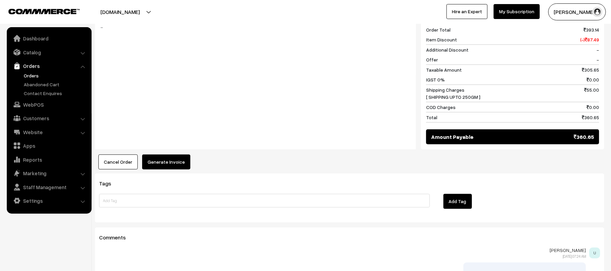
click at [161, 166] on button "Generate Invoice" at bounding box center [166, 161] width 48 height 15
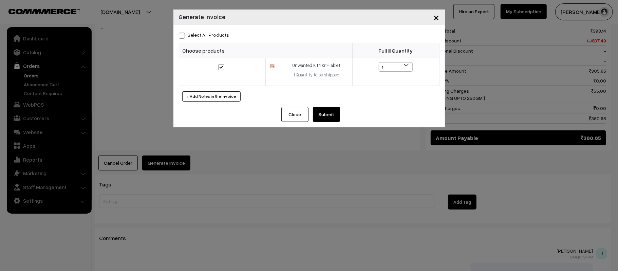
click at [328, 114] on button "Submit" at bounding box center [326, 114] width 27 height 15
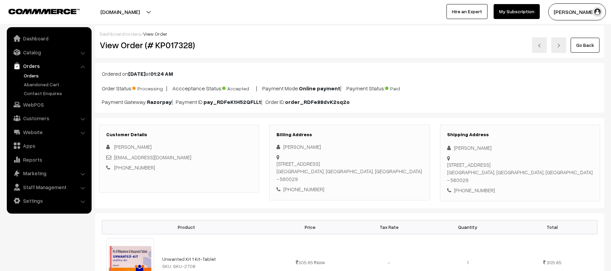
scroll to position [305, 0]
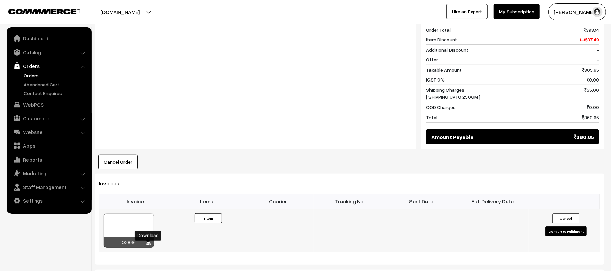
click at [147, 245] on icon at bounding box center [149, 243] width 4 height 4
click at [545, 167] on div "Cancel Order × Cancel Order Are you sure, you want to cancel this order? Close …" at bounding box center [349, 161] width 509 height 15
click at [30, 76] on link "Orders" at bounding box center [55, 75] width 67 height 7
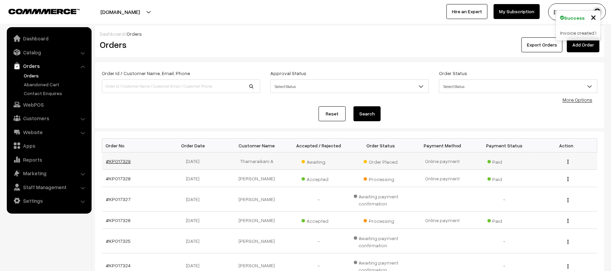
drag, startPoint x: 108, startPoint y: 166, endPoint x: 116, endPoint y: 162, distance: 8.6
click at [116, 162] on td "#KP017329" at bounding box center [133, 160] width 62 height 17
click at [116, 162] on link "#KP017329" at bounding box center [118, 161] width 25 height 6
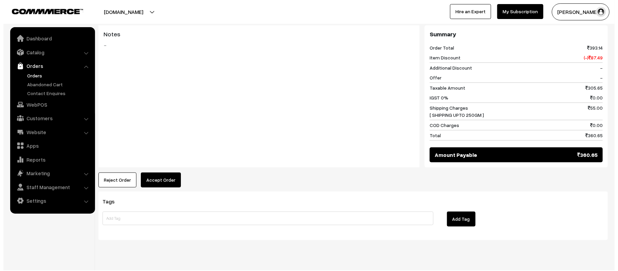
scroll to position [293, 0]
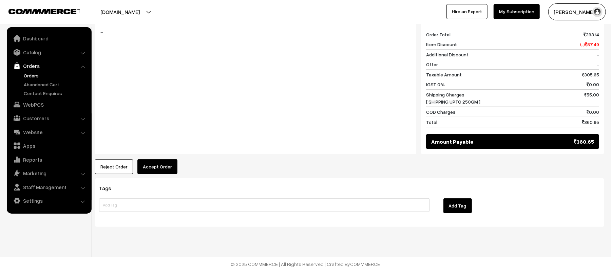
click at [160, 167] on button "Accept Order" at bounding box center [157, 166] width 40 height 15
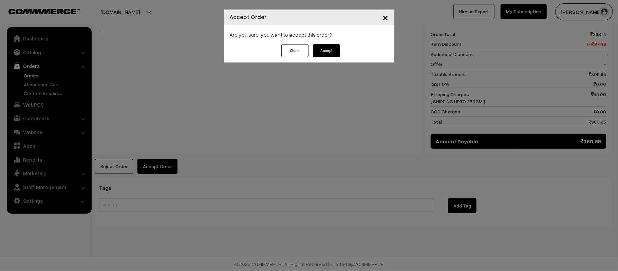
click at [332, 52] on button "Accept" at bounding box center [326, 50] width 27 height 13
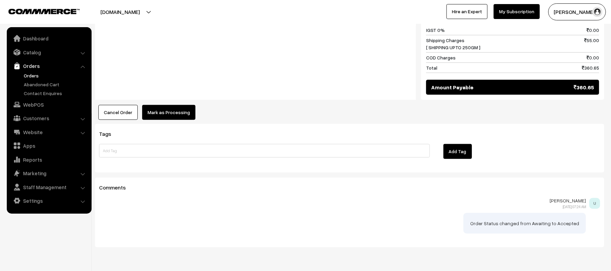
scroll to position [353, 0]
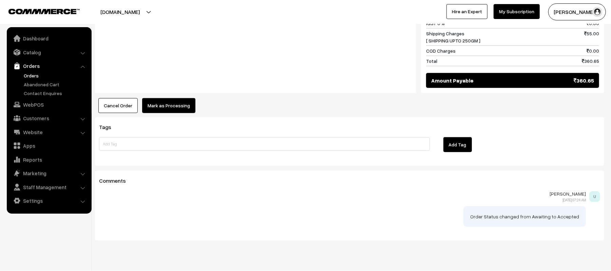
click at [177, 107] on button "Mark as Processing" at bounding box center [168, 105] width 53 height 15
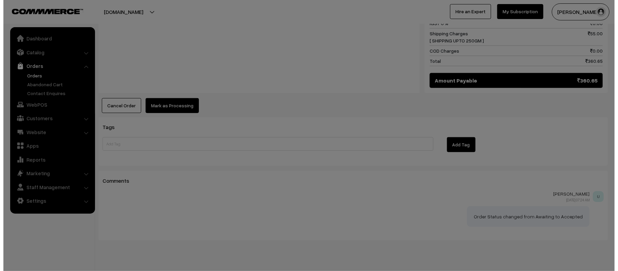
scroll to position [353, 0]
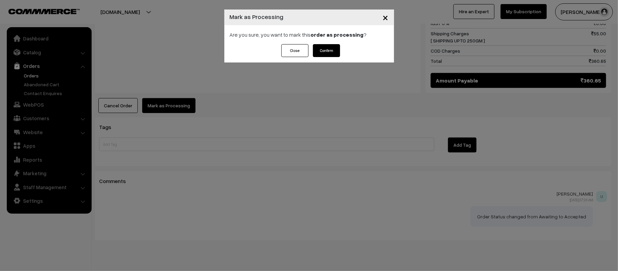
click at [334, 52] on button "Confirm" at bounding box center [326, 50] width 27 height 13
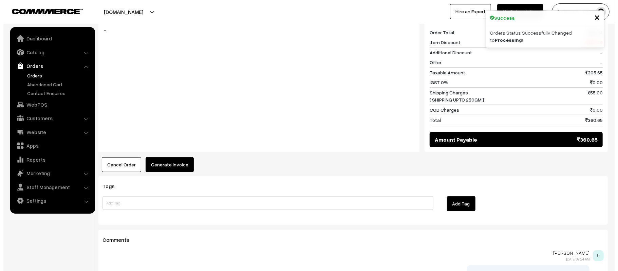
scroll to position [297, 0]
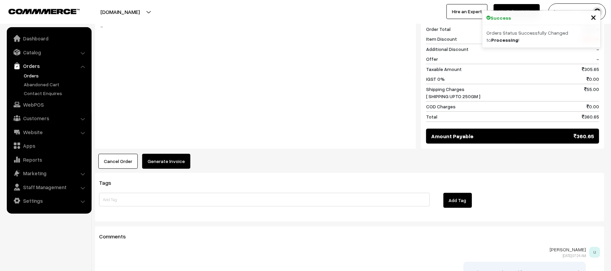
click at [175, 164] on button "Generate Invoice" at bounding box center [166, 161] width 48 height 15
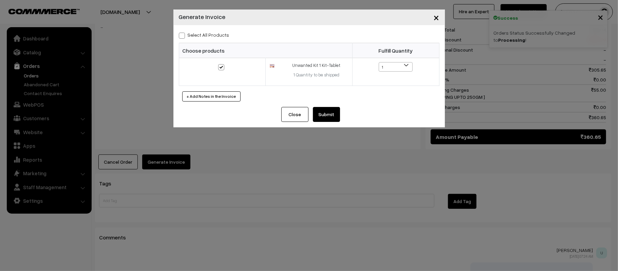
click at [324, 113] on button "Submit" at bounding box center [326, 114] width 27 height 15
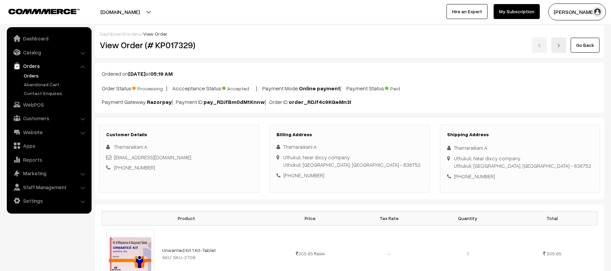
scroll to position [297, 0]
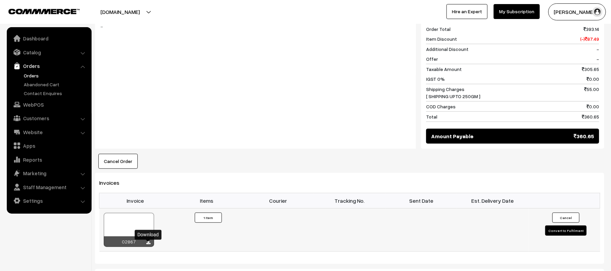
click at [148, 245] on icon at bounding box center [149, 242] width 4 height 4
click at [517, 164] on div "Cancel Order × Cancel Order Are you sure, you want to cancel this order? Close …" at bounding box center [349, 161] width 509 height 15
click at [300, 141] on div "Notes -" at bounding box center [255, 78] width 321 height 142
click at [242, 125] on div "Notes -" at bounding box center [255, 78] width 321 height 142
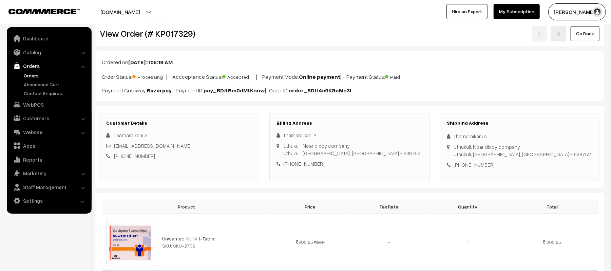
scroll to position [0, 0]
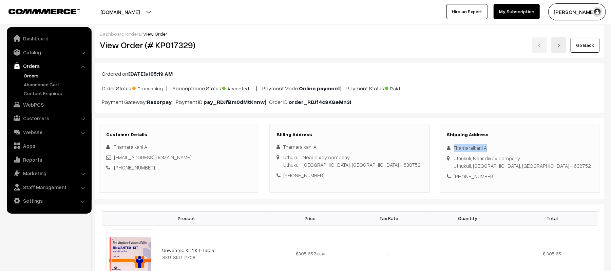
drag, startPoint x: 496, startPoint y: 149, endPoint x: 444, endPoint y: 148, distance: 51.6
click at [444, 148] on div "Shipping Address Thamaraikani A Uthukuli, Near dixcy company Uthukuli, Tamil Na…" at bounding box center [520, 158] width 160 height 68
copy div "Thamaraikani A"
click at [471, 180] on div "+91 8825486512" at bounding box center [520, 176] width 146 height 8
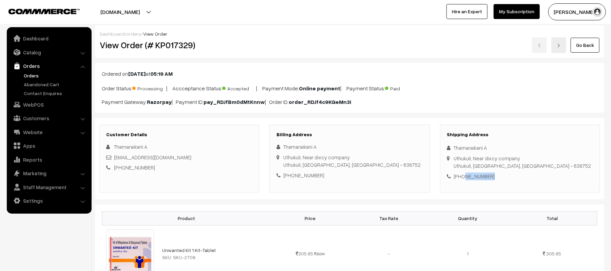
copy div "8825486512"
drag, startPoint x: 181, startPoint y: 157, endPoint x: 113, endPoint y: 158, distance: 68.2
click at [113, 158] on div "Thamarai4441@gmail.com" at bounding box center [179, 157] width 146 height 8
copy link "Thamarai4441@gmail.com"
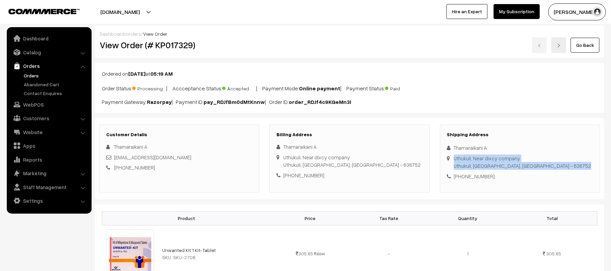
drag, startPoint x: 452, startPoint y: 156, endPoint x: 538, endPoint y: 163, distance: 85.7
click at [538, 163] on div "Shipping Address Thamaraikani A Uthukuli, Near dixcy company Uthukuli, Tamil Na…" at bounding box center [520, 158] width 160 height 68
copy div "Uthukuli, Near dixcy company Uthukuli, Tamil Nadu, India - 638752"
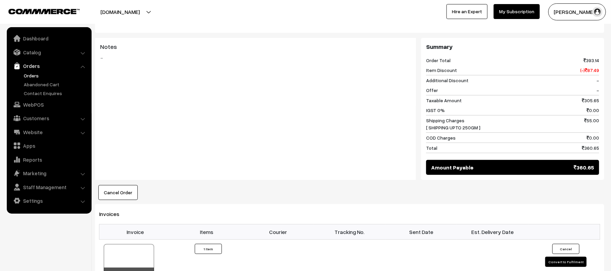
scroll to position [383, 0]
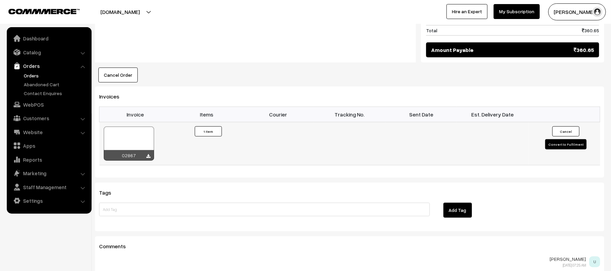
click at [563, 141] on button "Convert to Fulfilment" at bounding box center [565, 144] width 41 height 10
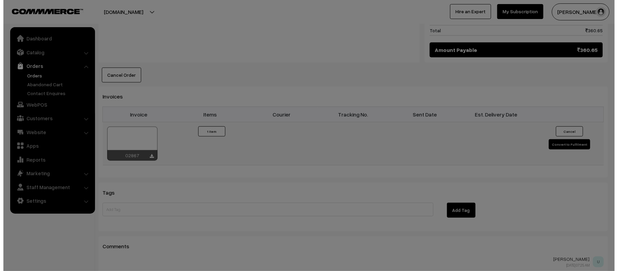
scroll to position [384, 0]
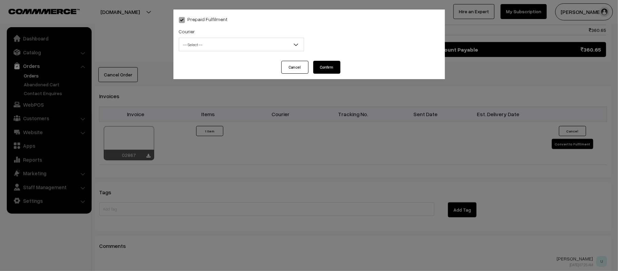
click at [214, 41] on span "-- Select --" at bounding box center [241, 45] width 124 height 12
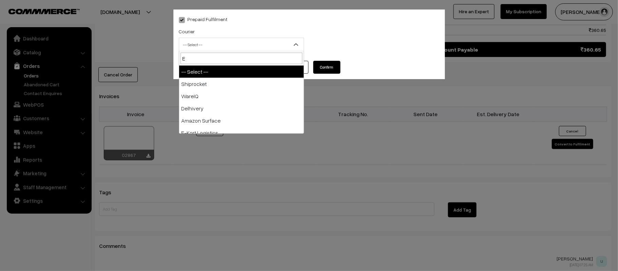
type input "E-"
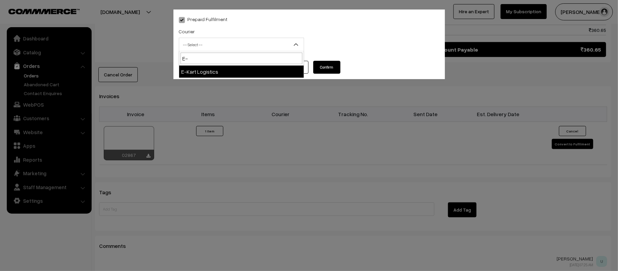
select select "6"
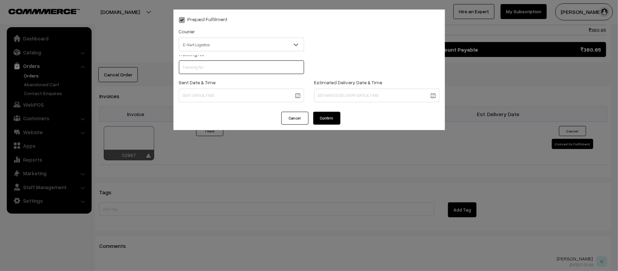
scroll to position [0, 0]
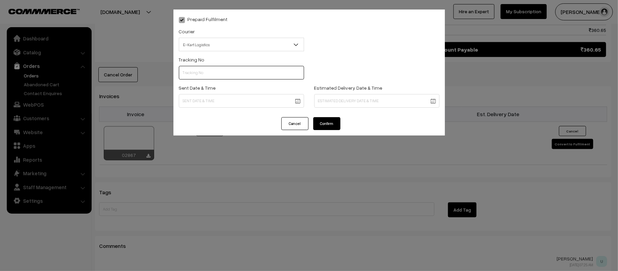
paste input "PAXP9000226564"
type input "PAXP9000226564"
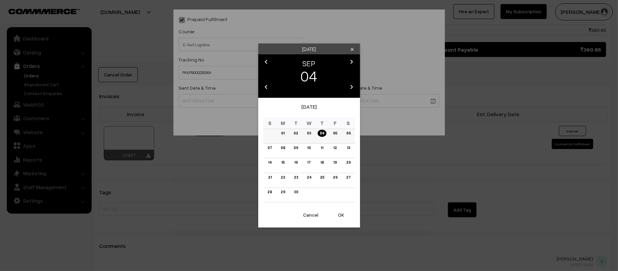
click at [336, 135] on link "05" at bounding box center [335, 133] width 8 height 7
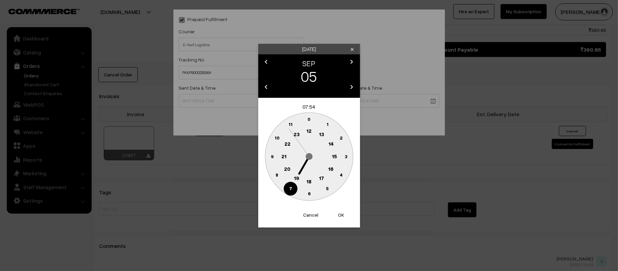
click at [311, 125] on circle at bounding box center [309, 131] width 14 height 14
click at [269, 158] on text "45" at bounding box center [272, 156] width 6 height 6
type input "05-09-2025 12:45"
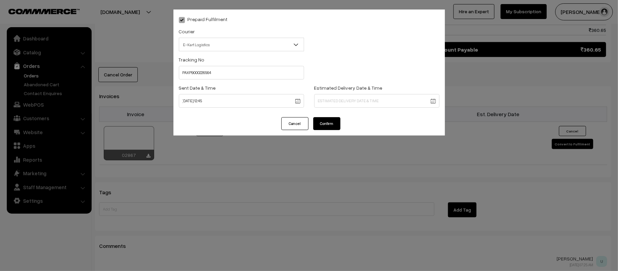
click at [352, 106] on body "Thank you for showing interest. Our team will call you shortly. Close kirtiphar…" at bounding box center [309, 4] width 618 height 776
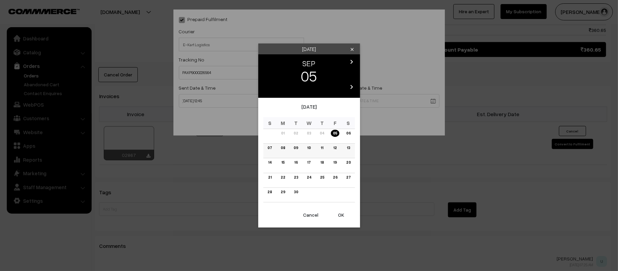
click at [319, 149] on link "11" at bounding box center [321, 147] width 6 height 7
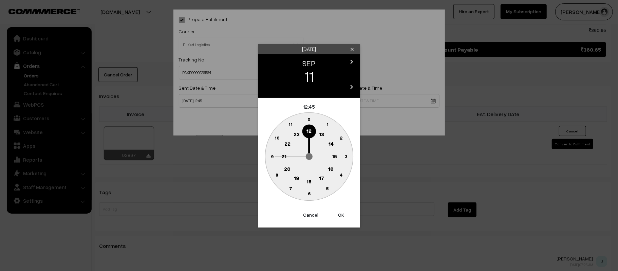
click at [281, 155] on text "21" at bounding box center [283, 156] width 5 height 6
click at [307, 192] on text "30" at bounding box center [309, 193] width 6 height 6
type input "11-09-2025 21:30"
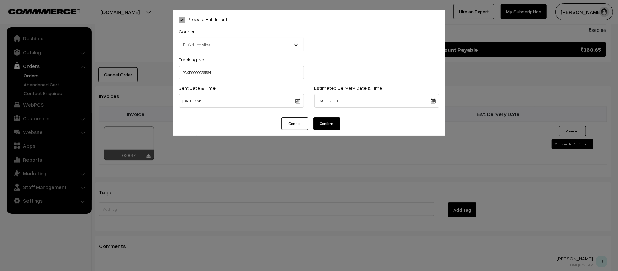
click at [328, 121] on button "Confirm" at bounding box center [326, 123] width 27 height 13
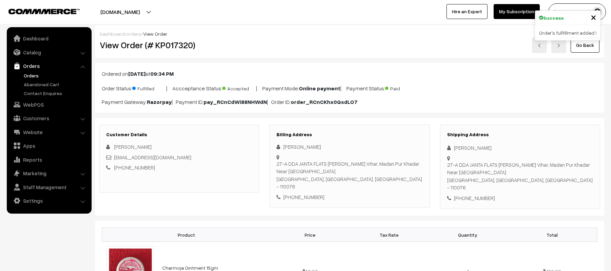
scroll to position [370, 0]
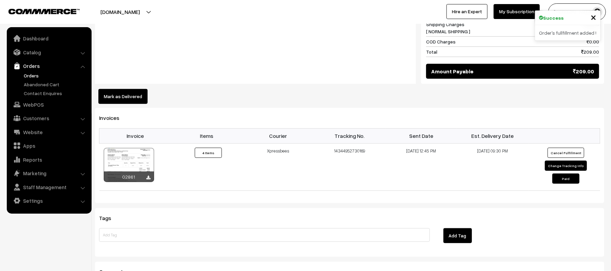
click at [323, 54] on div "Notes -" at bounding box center [255, 18] width 321 height 132
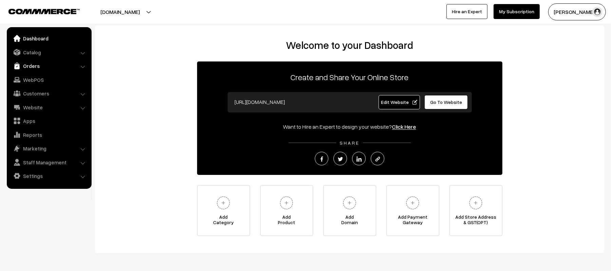
click at [37, 67] on link "Orders" at bounding box center [48, 66] width 81 height 12
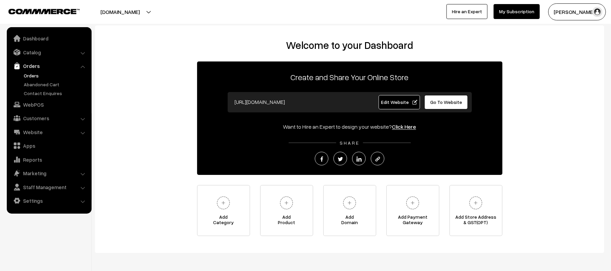
click at [30, 74] on link "Orders" at bounding box center [55, 75] width 67 height 7
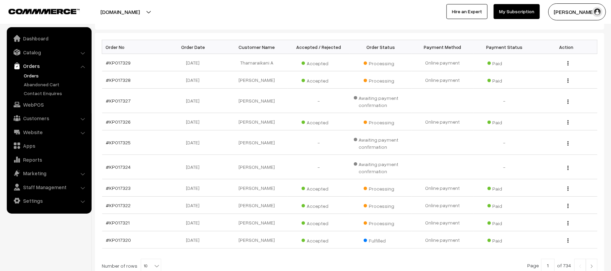
scroll to position [119, 0]
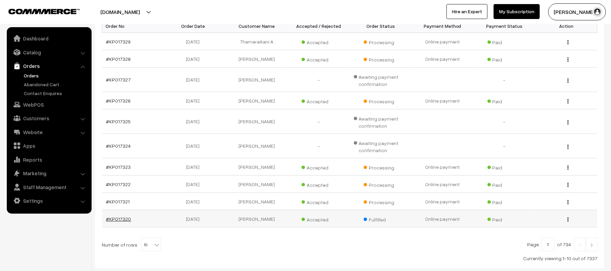
click at [117, 219] on link "#KP017320" at bounding box center [118, 219] width 25 height 6
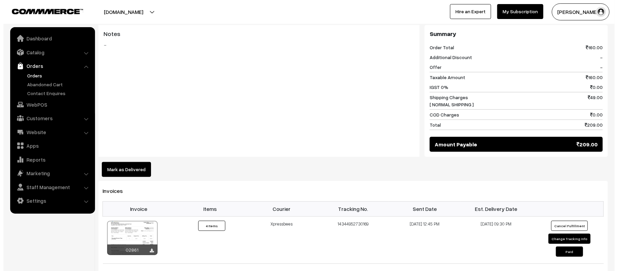
scroll to position [302, 0]
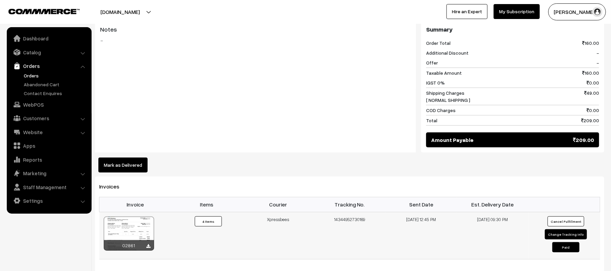
click at [557, 229] on button "Change Tracking Info" at bounding box center [566, 234] width 42 height 10
select select "8"
type input "14344952730169"
type input "05-09-2025 12:45"
type input "10-09-2025 21:30"
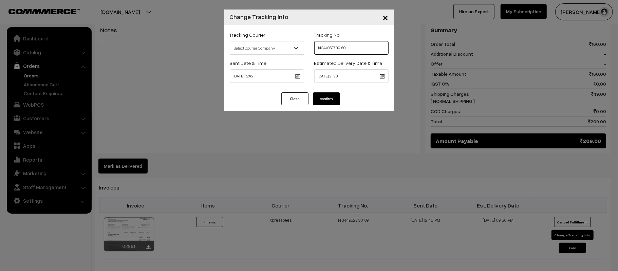
click at [361, 47] on input "14344952730169" at bounding box center [351, 48] width 74 height 14
paste input "73"
type input "14344952730173"
click at [327, 103] on button "confirm" at bounding box center [326, 98] width 27 height 13
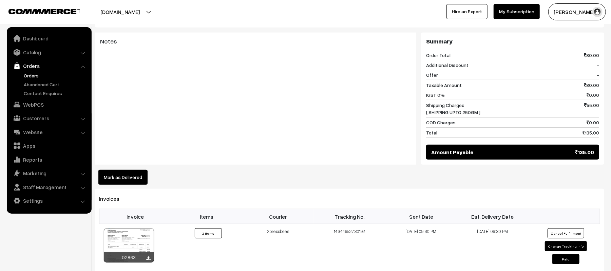
scroll to position [282, 0]
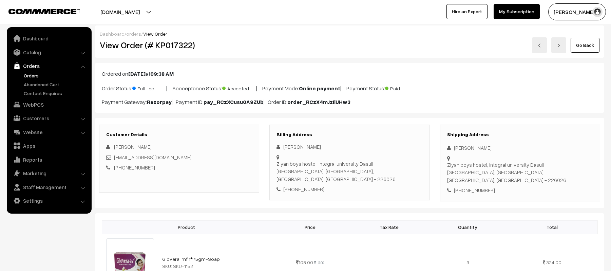
scroll to position [385, 0]
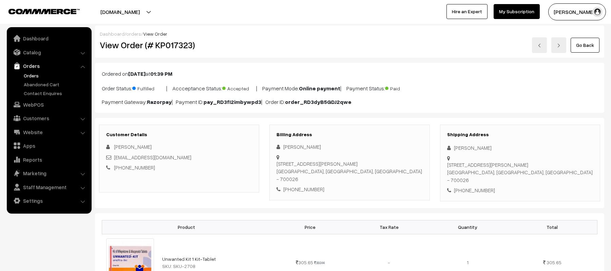
scroll to position [304, 0]
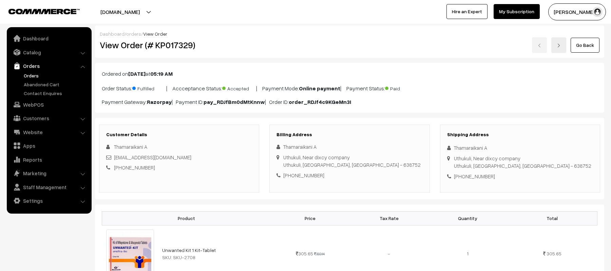
scroll to position [383, 0]
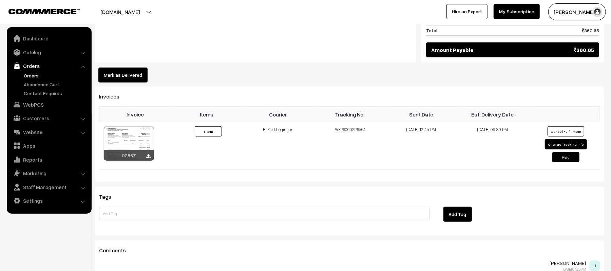
click at [28, 73] on link "Orders" at bounding box center [55, 75] width 67 height 7
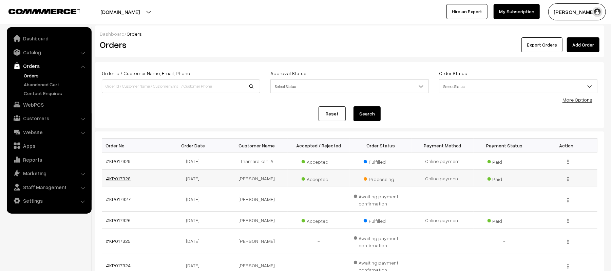
click at [115, 181] on link "#KP017328" at bounding box center [118, 178] width 25 height 6
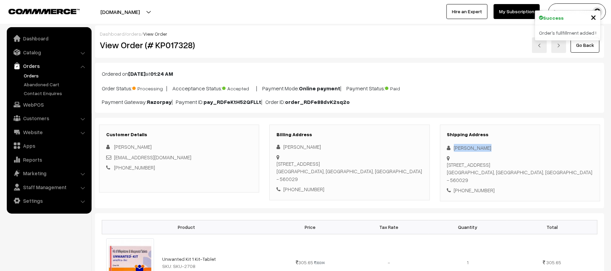
drag, startPoint x: 496, startPoint y: 150, endPoint x: 450, endPoint y: 142, distance: 45.8
click at [450, 142] on div "Shipping Address [PERSON_NAME] [STREET_ADDRESS] [PHONE_NUMBER]" at bounding box center [520, 162] width 160 height 77
copy div "[PERSON_NAME]"
click at [472, 192] on div "[PHONE_NUMBER]" at bounding box center [520, 190] width 146 height 8
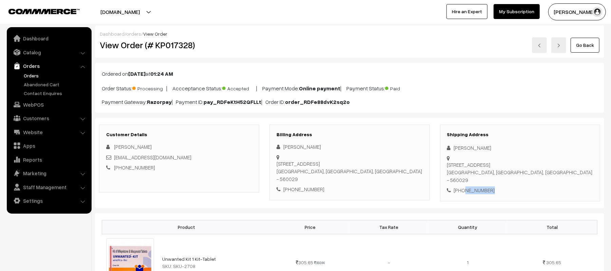
click at [472, 192] on div "[PHONE_NUMBER]" at bounding box center [520, 190] width 146 height 8
copy div "9019967838"
drag, startPoint x: 179, startPoint y: 159, endPoint x: 115, endPoint y: 158, distance: 63.8
click at [115, 158] on div "[EMAIL_ADDRESS][DOMAIN_NAME]" at bounding box center [179, 157] width 146 height 8
copy link "[EMAIL_ADDRESS][DOMAIN_NAME]"
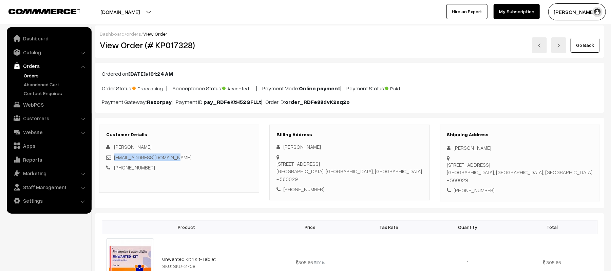
drag, startPoint x: 448, startPoint y: 166, endPoint x: 555, endPoint y: 178, distance: 107.9
click at [555, 178] on div "No 4,7th main road tavarekere main road Bangalore 560029, main road tavarekere …" at bounding box center [520, 172] width 146 height 23
copy div "No 4,7th main road tavarekere main road Bangalore 560029, main road tavarekere …"
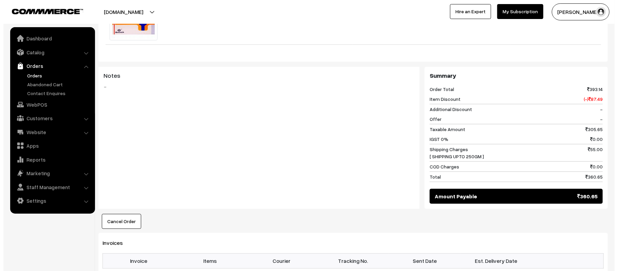
scroll to position [281, 0]
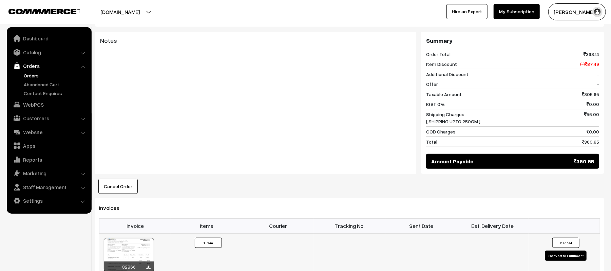
click at [549, 260] on button "Convert to Fulfilment" at bounding box center [565, 255] width 41 height 10
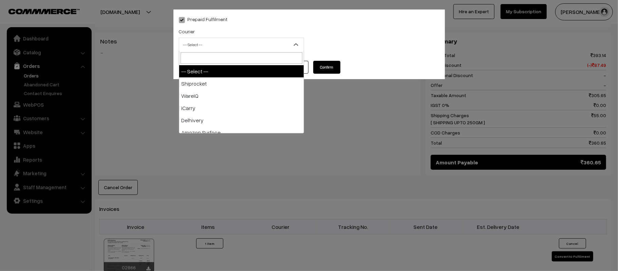
click at [211, 49] on span "-- Select --" at bounding box center [241, 45] width 124 height 12
type input "AM"
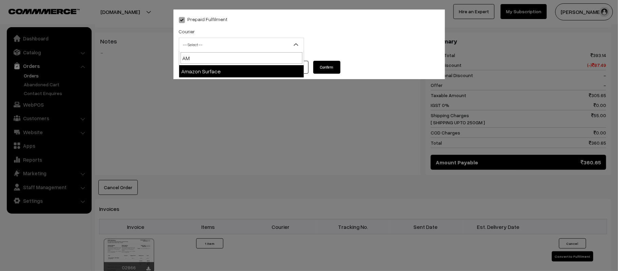
select select "5"
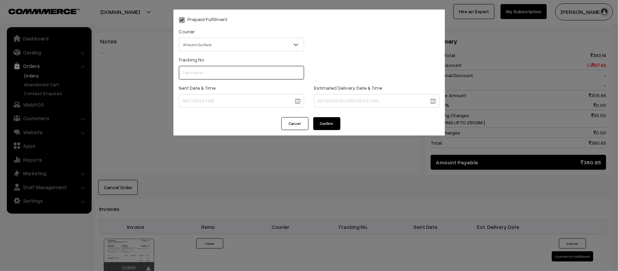
scroll to position [0, 0]
paste input "363210945142"
type input "363210945142"
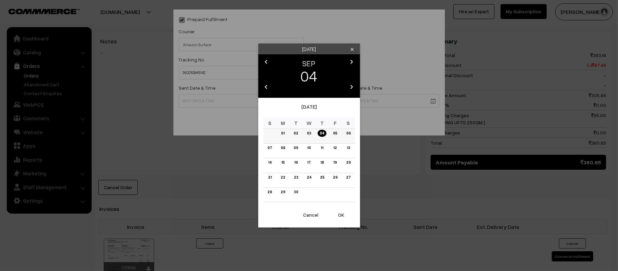
click at [334, 132] on link "05" at bounding box center [335, 133] width 8 height 7
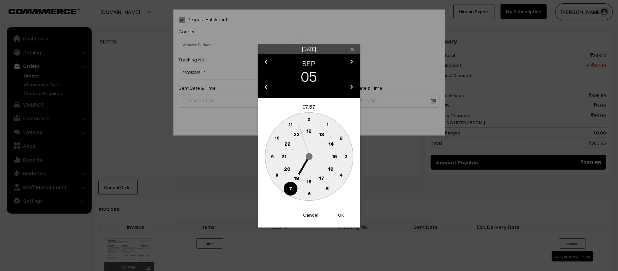
click at [311, 131] on text "12" at bounding box center [308, 131] width 5 height 6
click at [272, 157] on text "45" at bounding box center [272, 156] width 6 height 6
type input "05-09-2025 12:45"
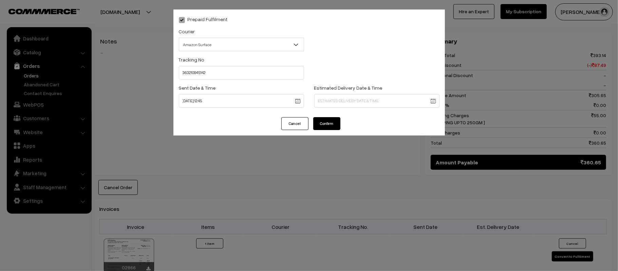
click at [345, 96] on body "Thank you for showing interest. Our team will call you shortly. Close kirtiphar…" at bounding box center [309, 111] width 618 height 785
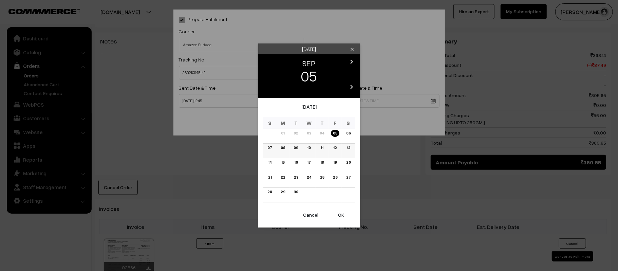
click at [307, 147] on link "10" at bounding box center [308, 147] width 7 height 7
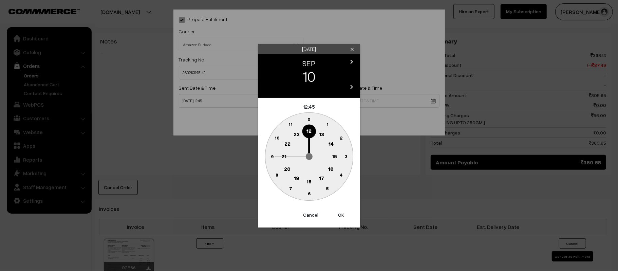
click at [285, 156] on text "21" at bounding box center [283, 156] width 5 height 6
click at [307, 194] on text "30" at bounding box center [309, 193] width 6 height 6
type input "10-09-2025 21:30"
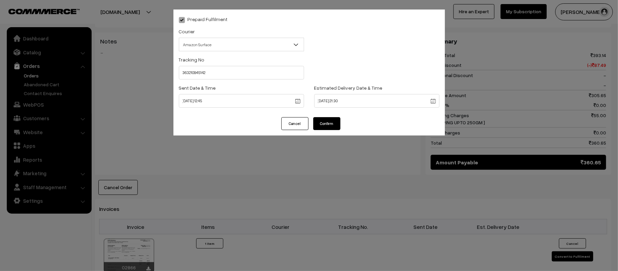
click at [328, 122] on button "Confirm" at bounding box center [326, 123] width 27 height 13
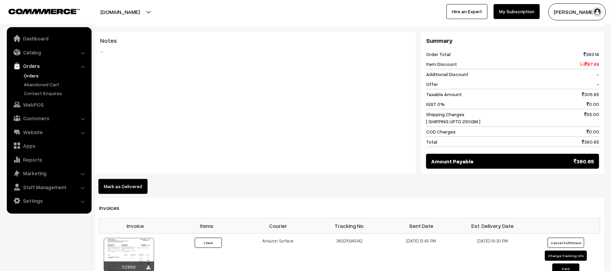
scroll to position [281, 0]
click at [30, 76] on link "Orders" at bounding box center [55, 75] width 67 height 7
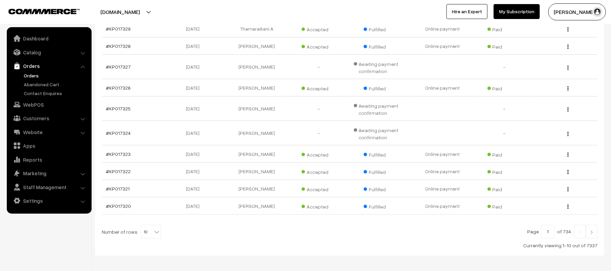
scroll to position [155, 0]
